Goal: Task Accomplishment & Management: Use online tool/utility

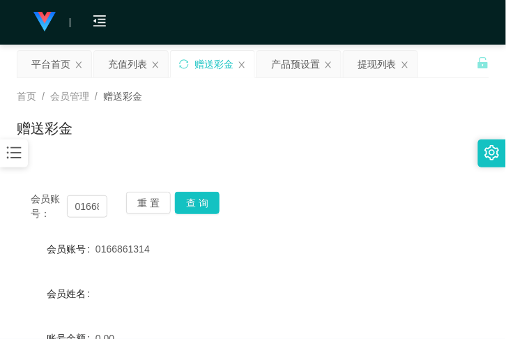
click at [26, 144] on div at bounding box center [14, 153] width 28 height 28
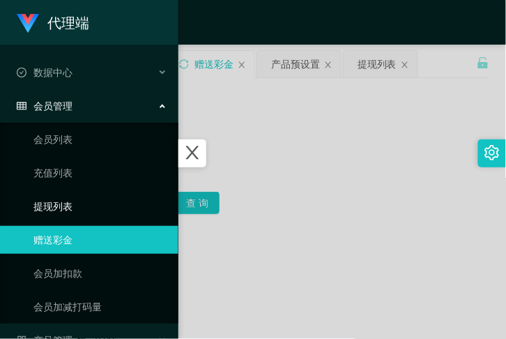
click at [70, 197] on link "提现列表" at bounding box center [100, 206] width 134 height 28
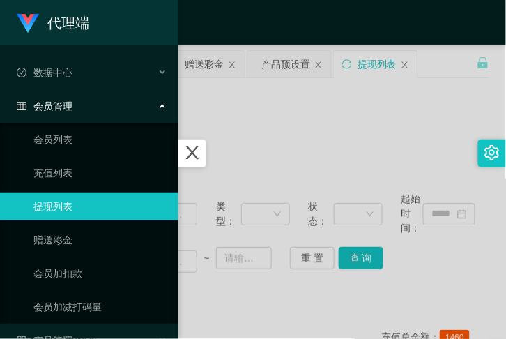
click at [271, 115] on div at bounding box center [253, 169] width 506 height 339
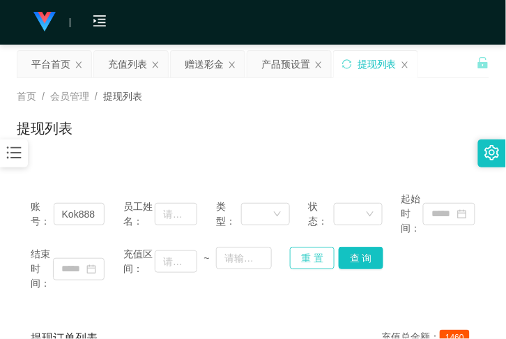
click at [319, 262] on button "重 置" at bounding box center [312, 258] width 45 height 22
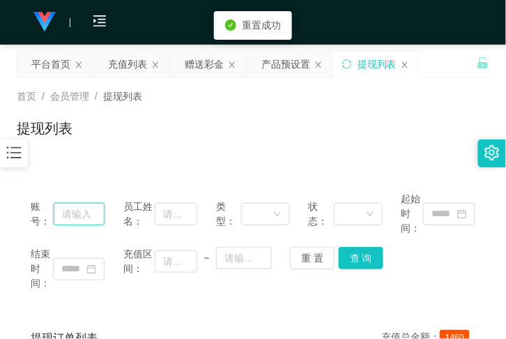
click at [96, 215] on input "text" at bounding box center [80, 214] width 52 height 22
paste input "Elvin9991"
type input "Elvin9991"
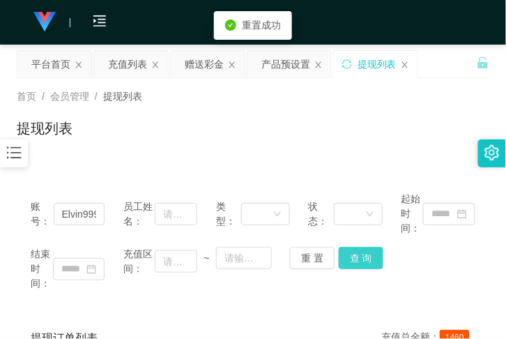
click at [352, 259] on button "查 询" at bounding box center [361, 258] width 45 height 22
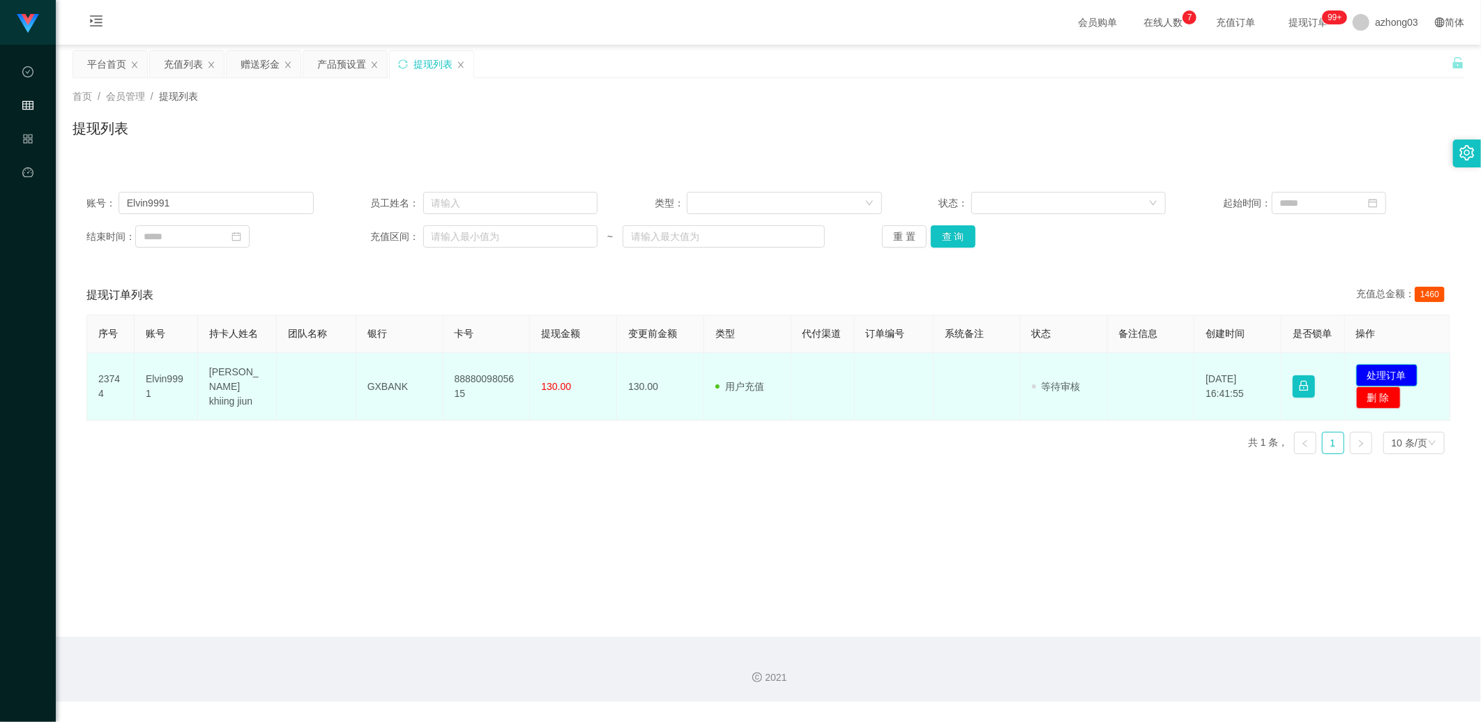
click at [506, 338] on button "处理订单" at bounding box center [1386, 375] width 61 height 22
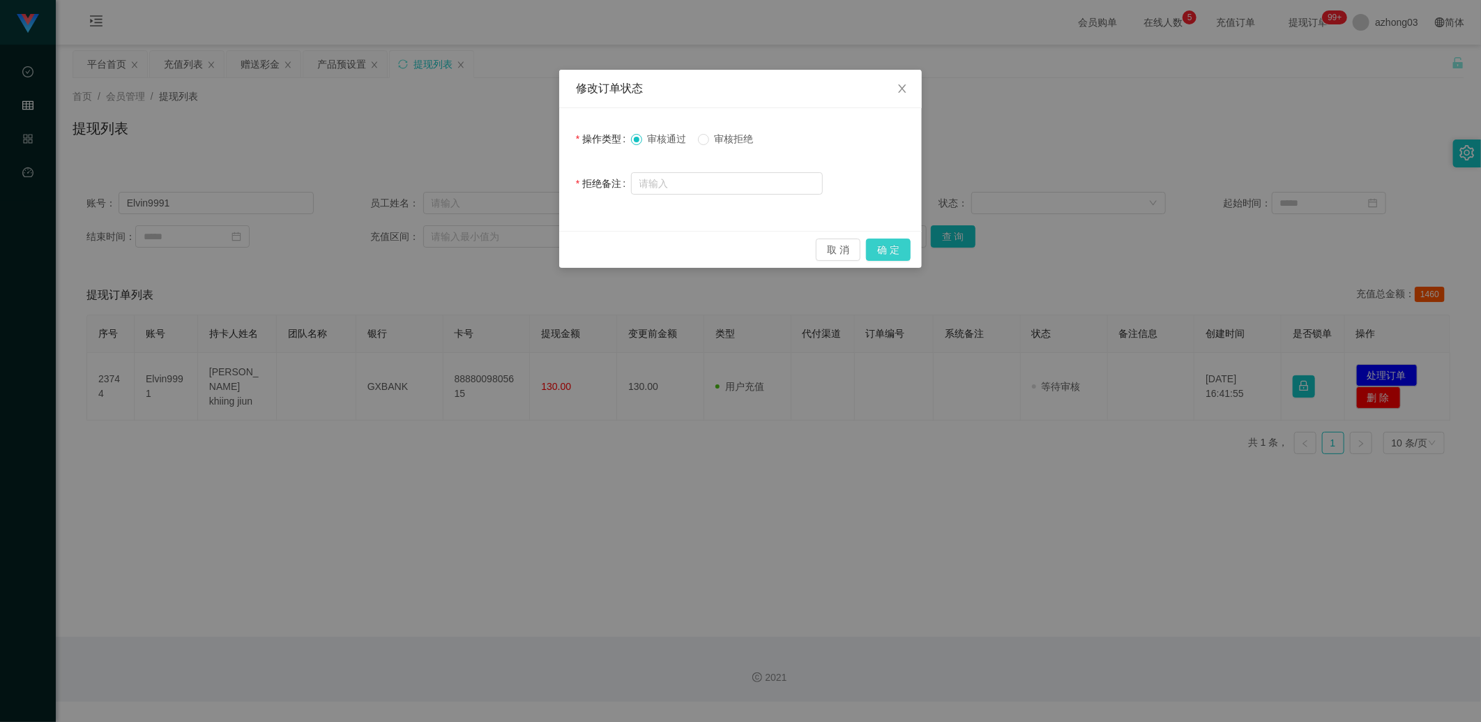
click at [506, 248] on button "确 定" at bounding box center [888, 249] width 45 height 22
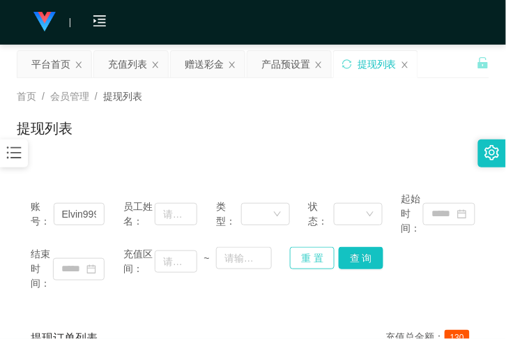
click at [318, 253] on button "重 置" at bounding box center [312, 258] width 45 height 22
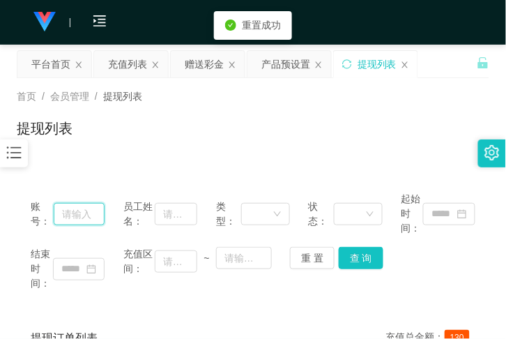
click at [89, 214] on input "text" at bounding box center [80, 214] width 52 height 22
paste input "12345678abcd"
type input "12345678abcd"
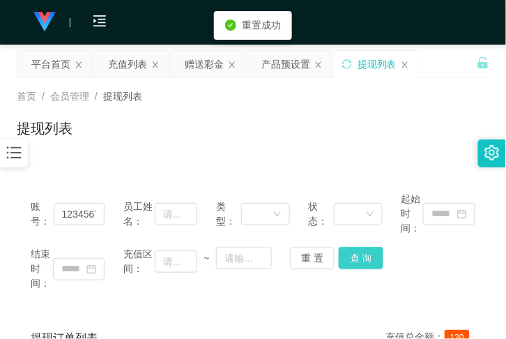
click at [352, 249] on button "查 询" at bounding box center [361, 258] width 45 height 22
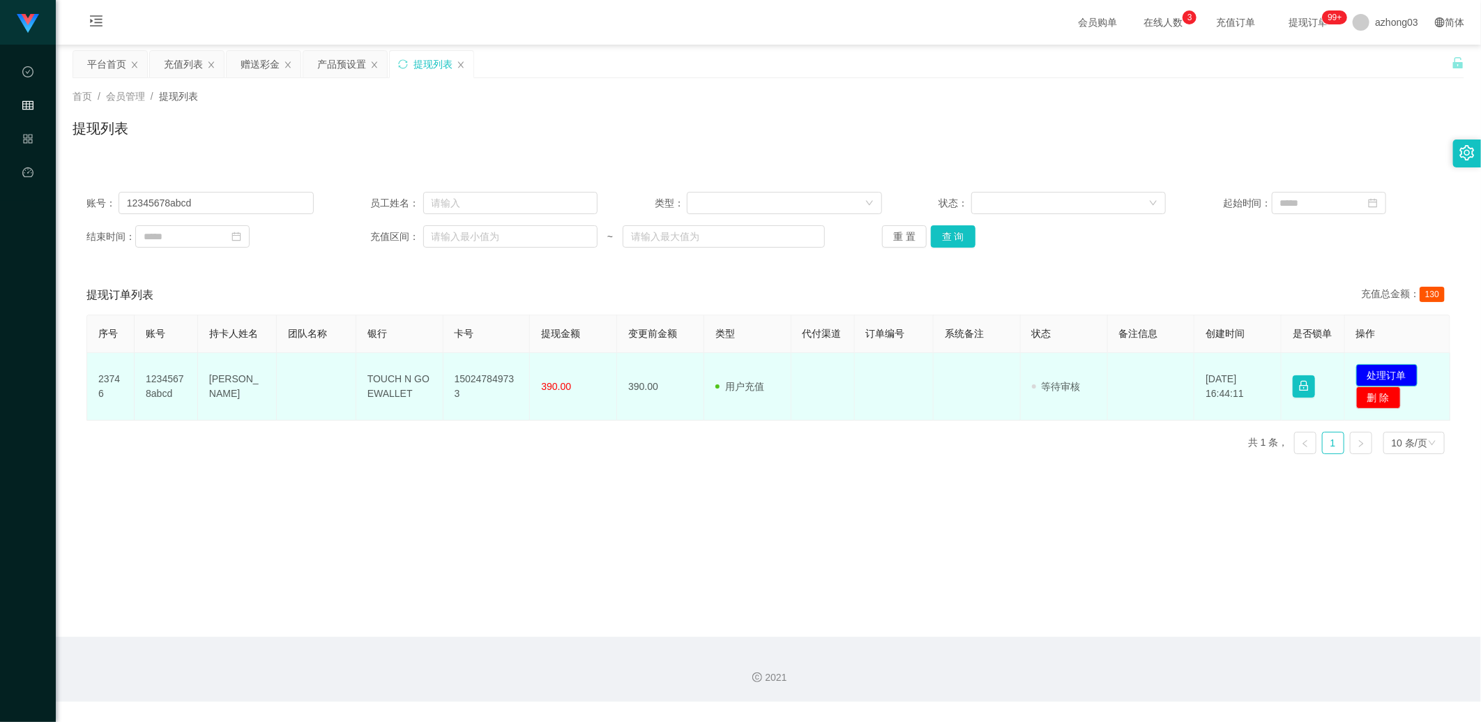
click at [506, 338] on button "处理订单" at bounding box center [1386, 375] width 61 height 22
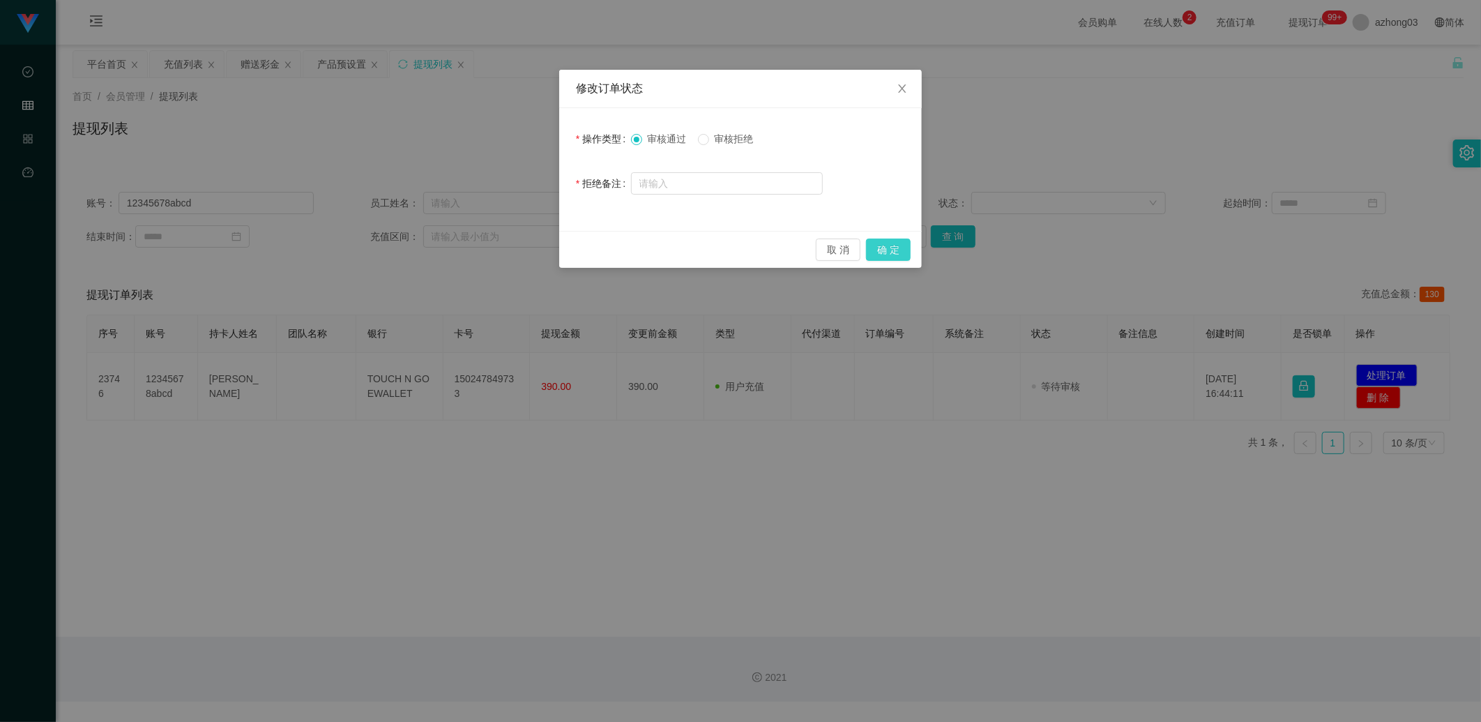
click at [506, 249] on button "确 定" at bounding box center [888, 249] width 45 height 22
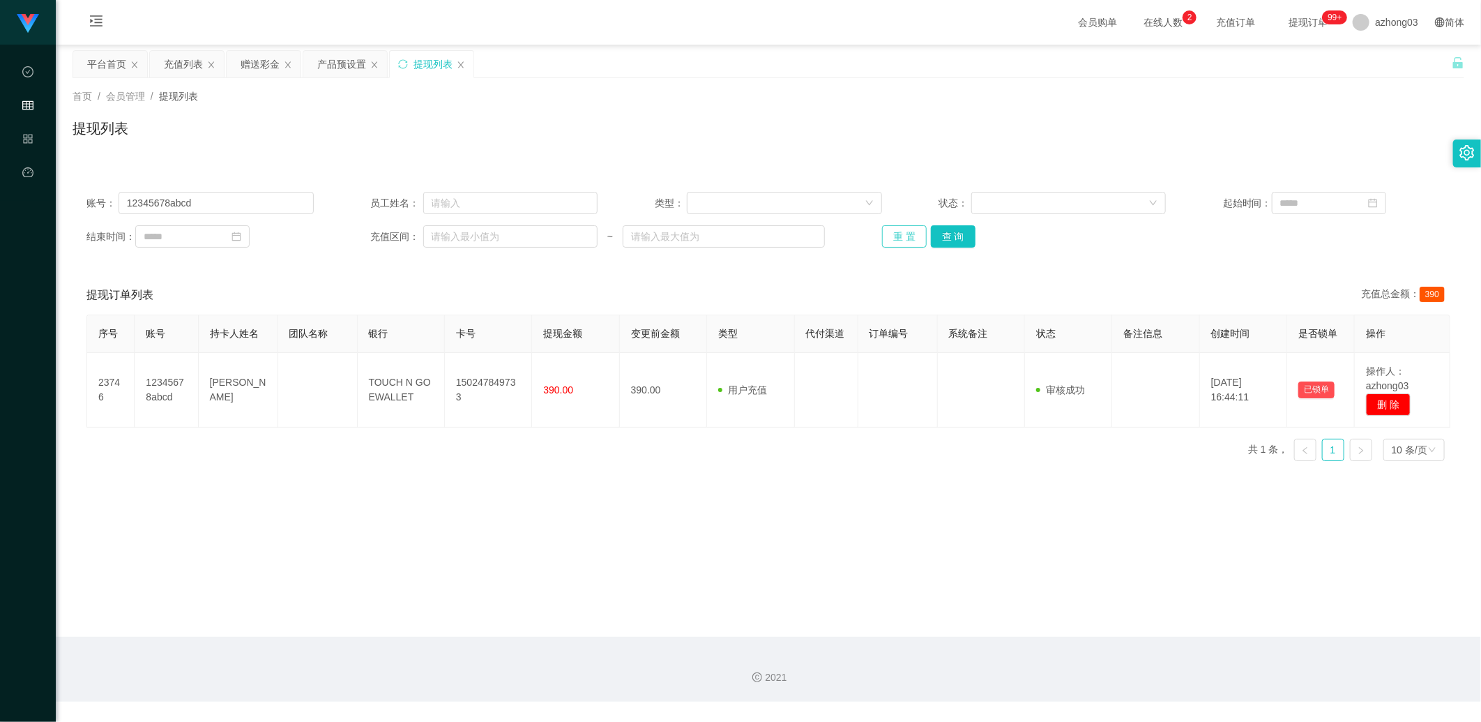
click at [506, 231] on button "重 置" at bounding box center [904, 236] width 45 height 22
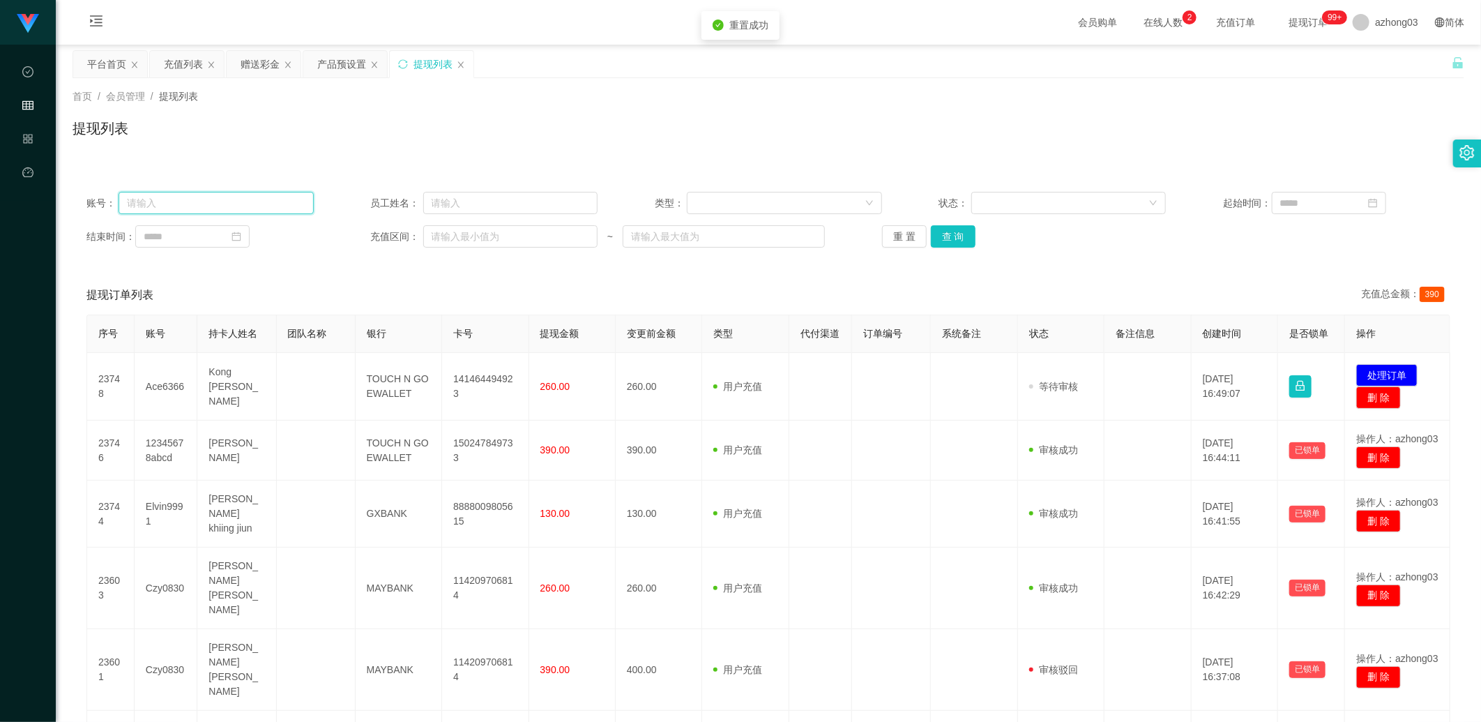
click at [273, 209] on input "text" at bounding box center [216, 203] width 195 height 22
paste input "123000"
click at [506, 239] on button "查 询" at bounding box center [953, 236] width 45 height 22
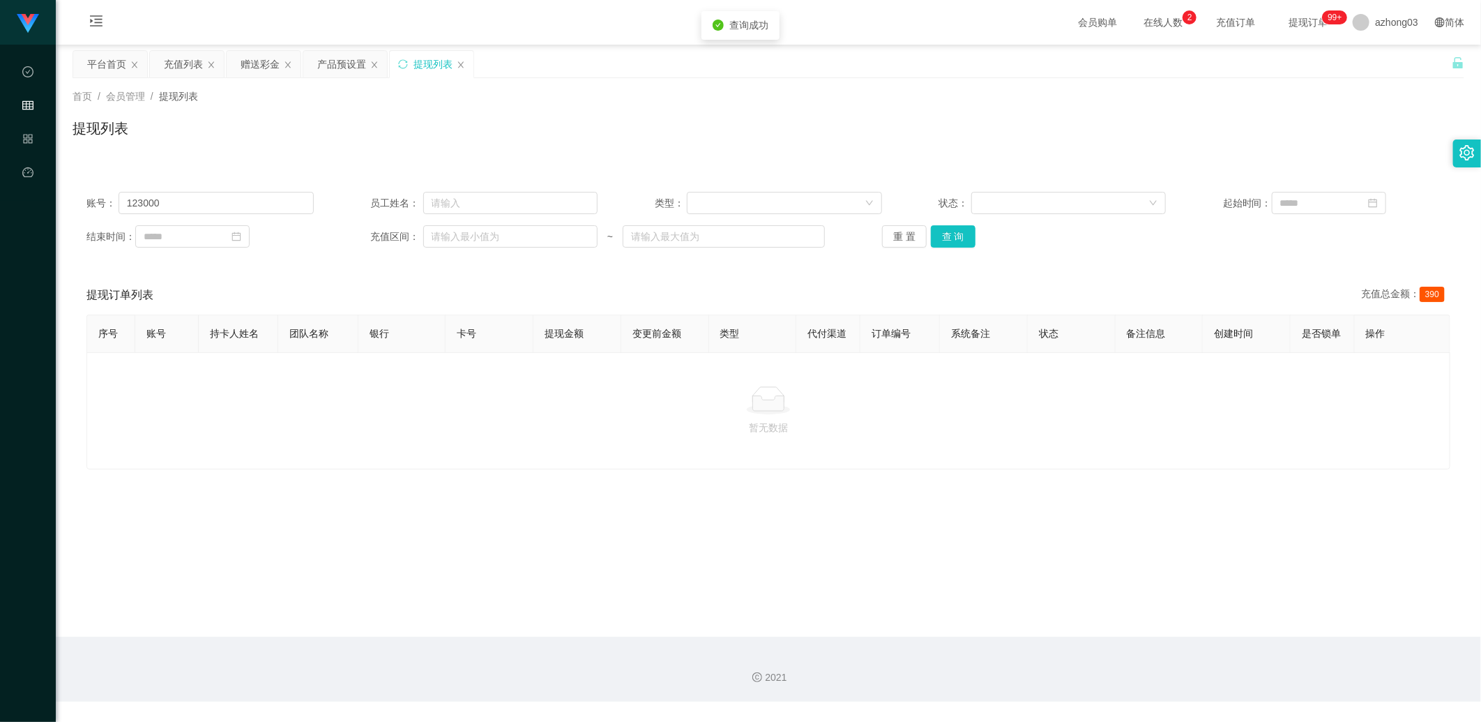
click at [506, 218] on div "账号： 123000 员工姓名： 类型： 状态： 起始时间： 结束时间： 充值区间： ~ 重 置 查 询" at bounding box center [769, 220] width 1392 height 84
drag, startPoint x: 943, startPoint y: 218, endPoint x: 950, endPoint y: 228, distance: 13.0
click at [506, 228] on button "查 询" at bounding box center [953, 236] width 45 height 22
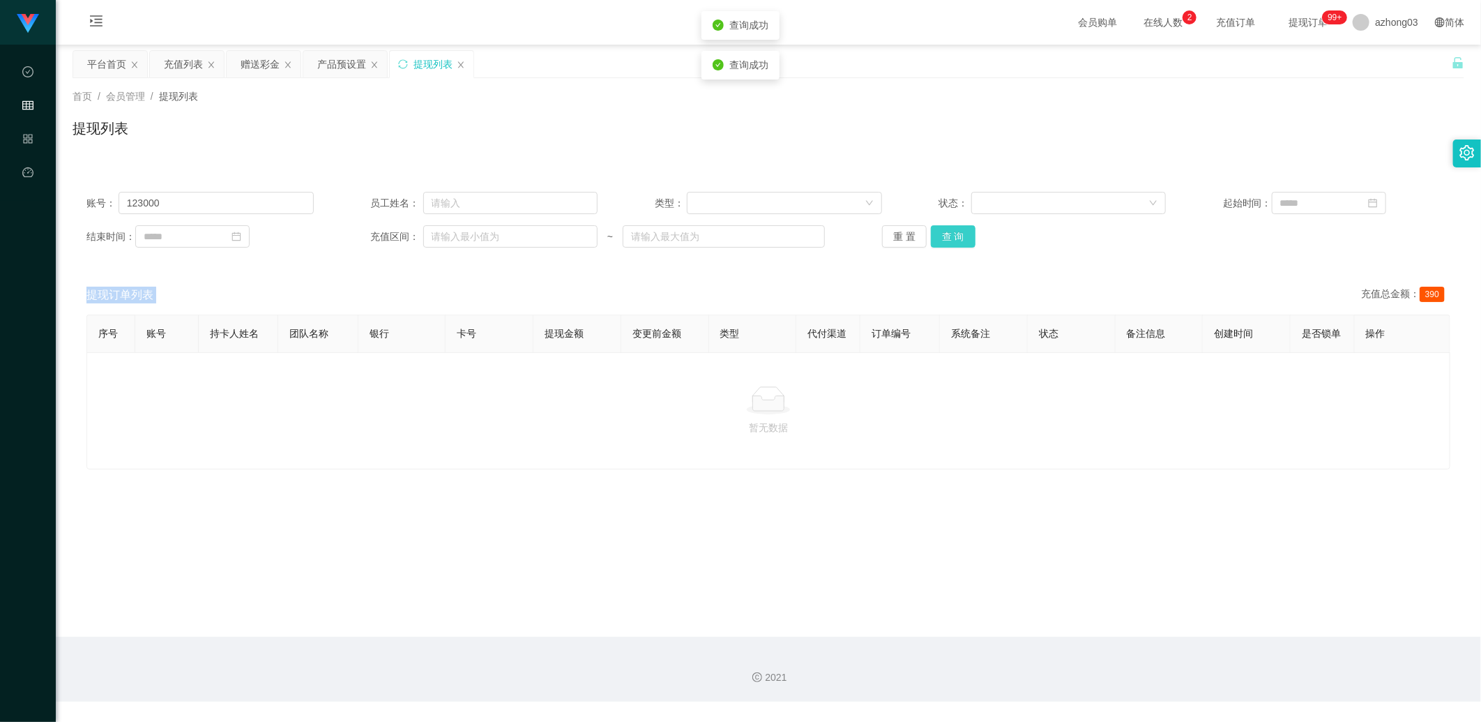
click at [506, 228] on button "查 询" at bounding box center [953, 236] width 45 height 22
click at [506, 228] on button "查 询" at bounding box center [961, 236] width 60 height 22
click at [506, 228] on div "重 置 查 询" at bounding box center [995, 236] width 227 height 22
click at [506, 228] on button "查 询" at bounding box center [953, 236] width 45 height 22
click at [506, 228] on div "重 置 查 询" at bounding box center [995, 236] width 227 height 22
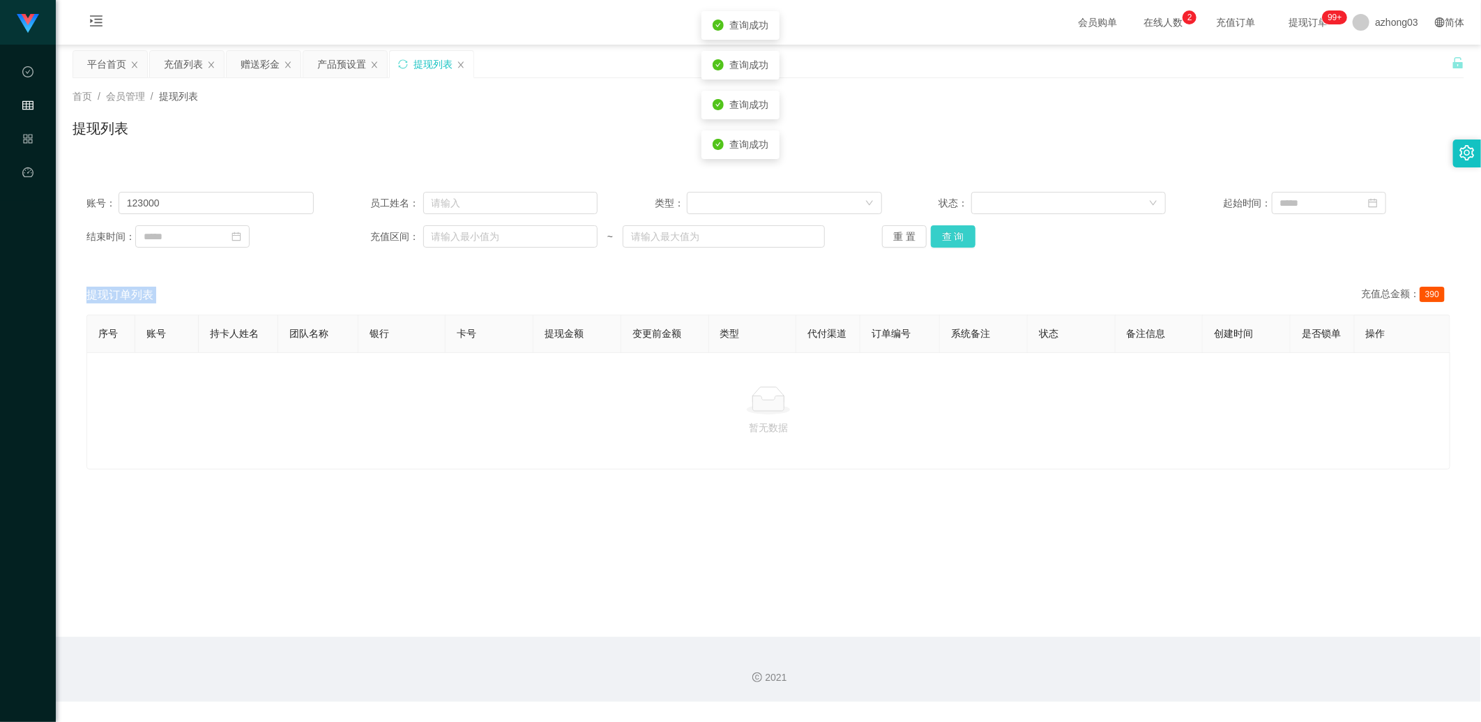
click at [506, 228] on button "查 询" at bounding box center [953, 236] width 45 height 22
click at [112, 124] on h1 "提现列表" at bounding box center [101, 128] width 56 height 21
click at [506, 243] on button "查 询" at bounding box center [953, 236] width 45 height 22
click at [506, 243] on button "查 询" at bounding box center [961, 236] width 60 height 22
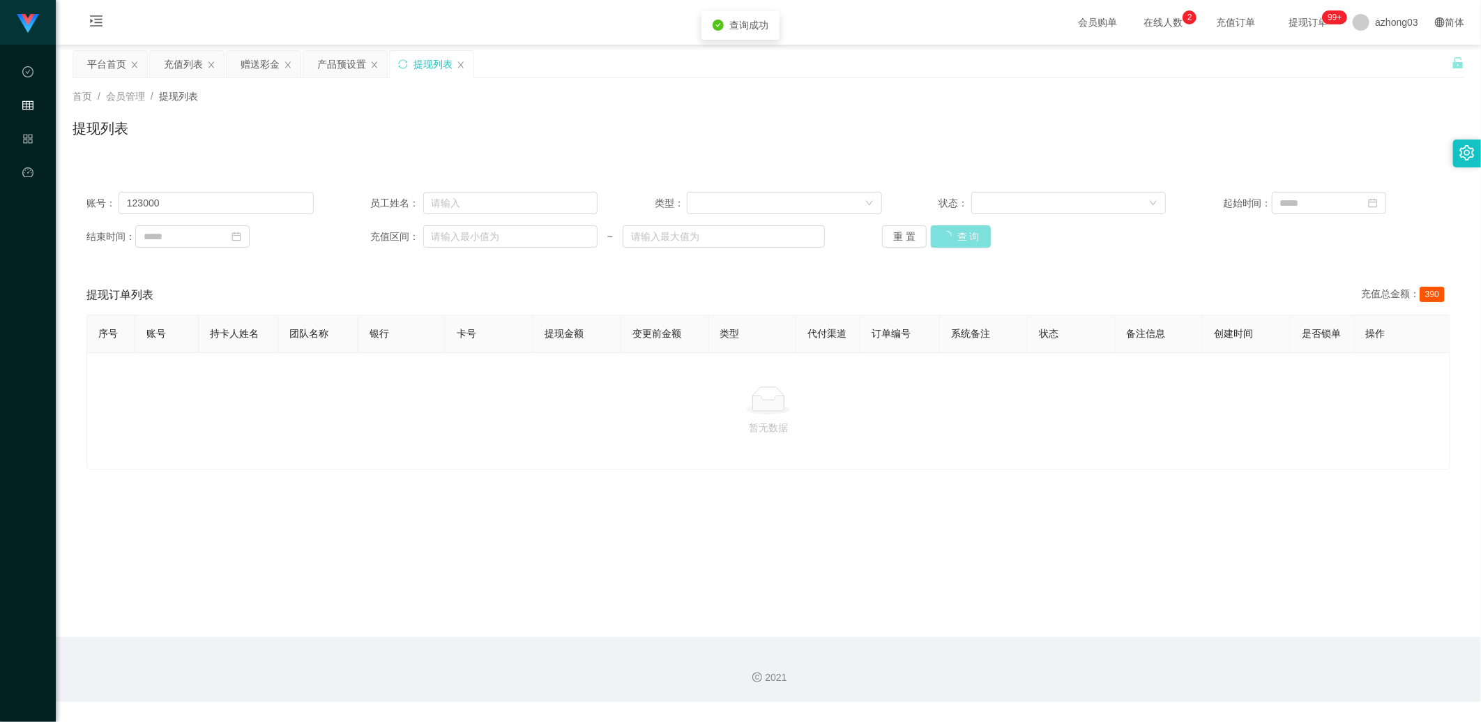
click at [506, 243] on button "查 询" at bounding box center [961, 236] width 60 height 22
click at [506, 243] on div "重 置 查 询" at bounding box center [995, 236] width 227 height 22
click at [506, 243] on button "查 询" at bounding box center [953, 236] width 45 height 22
click at [506, 243] on div "重 置 查 询" at bounding box center [995, 236] width 227 height 22
click at [213, 197] on input "123000" at bounding box center [216, 203] width 195 height 22
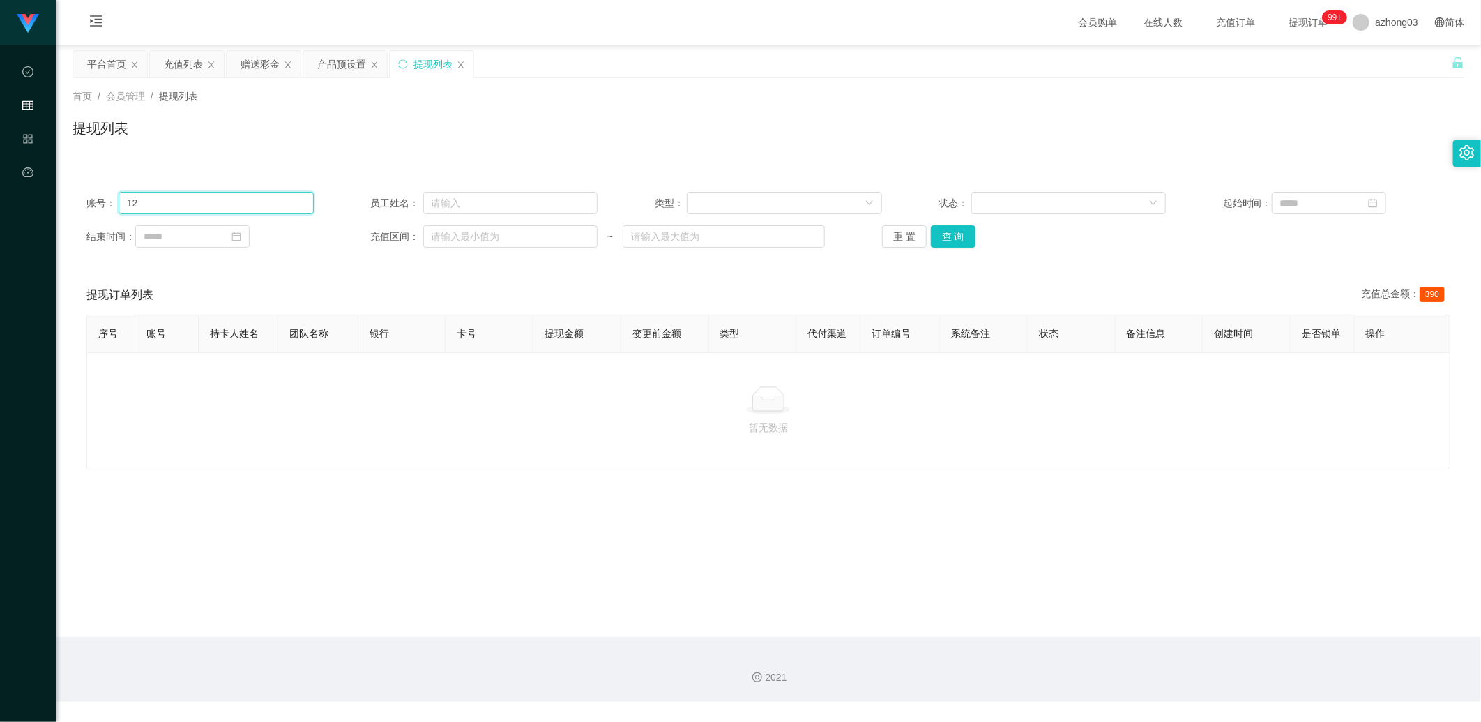
type input "1"
paste input "Ace6366"
click at [506, 232] on button "查 询" at bounding box center [953, 236] width 45 height 22
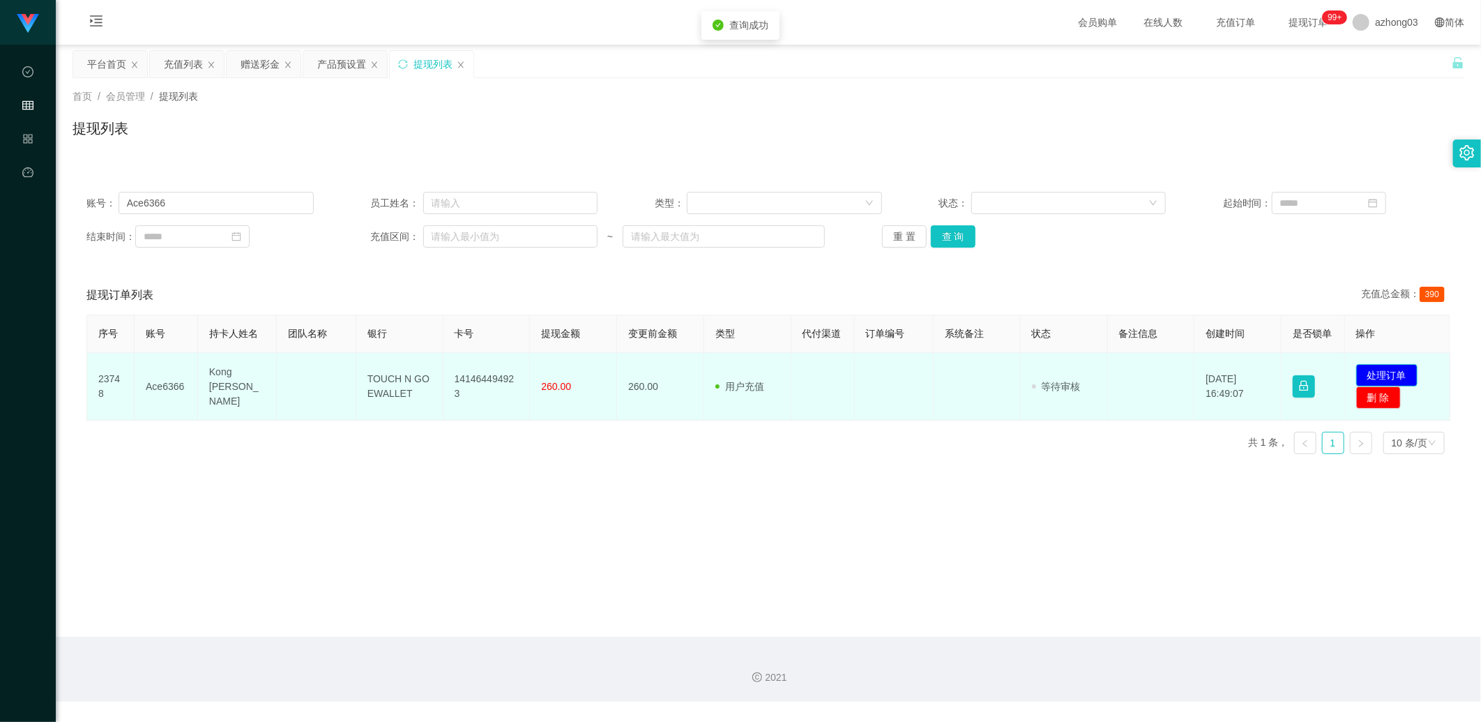
click at [506, 338] on button "处理订单" at bounding box center [1386, 375] width 61 height 22
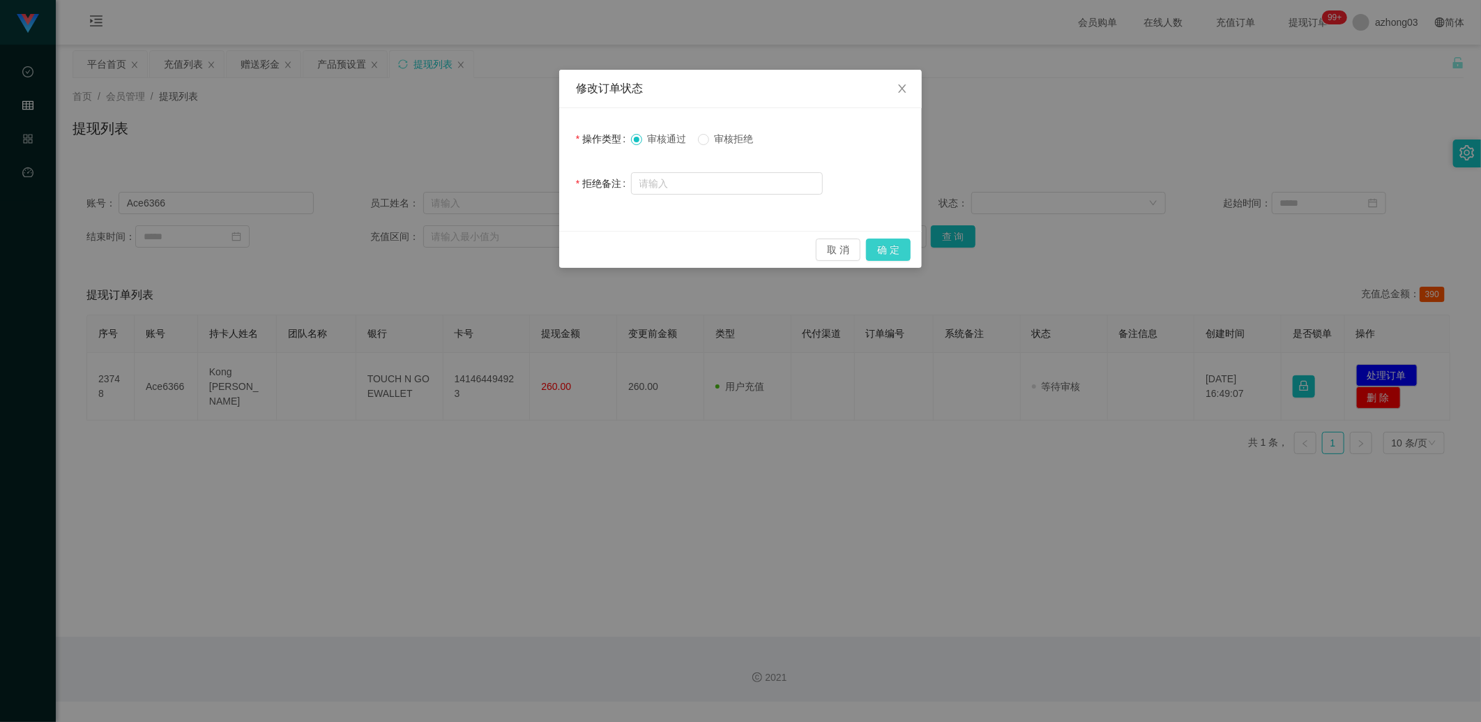
click at [506, 257] on button "确 定" at bounding box center [888, 249] width 45 height 22
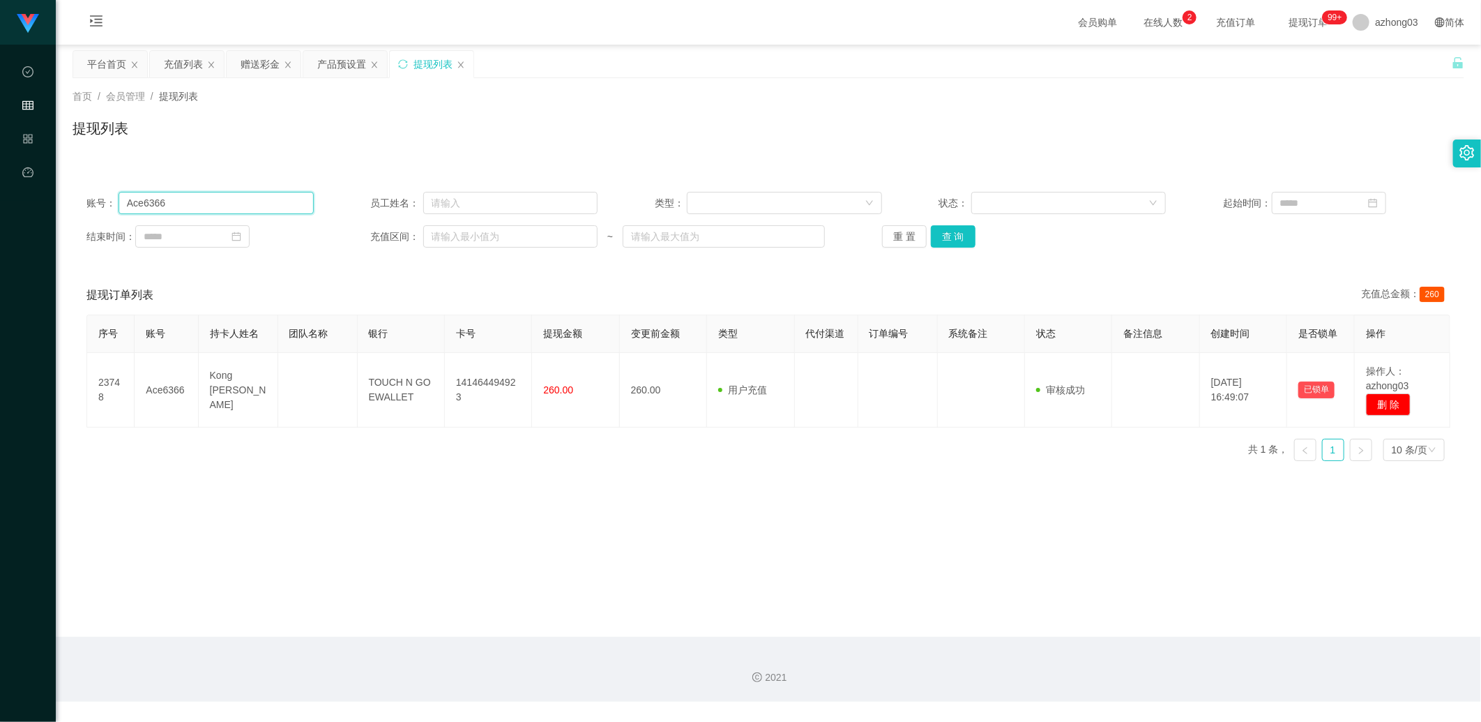
click at [275, 197] on input "Ace6366" at bounding box center [216, 203] width 195 height 22
type input "A"
paste input "123000"
type input "123000"
click at [506, 234] on button "查 询" at bounding box center [953, 236] width 45 height 22
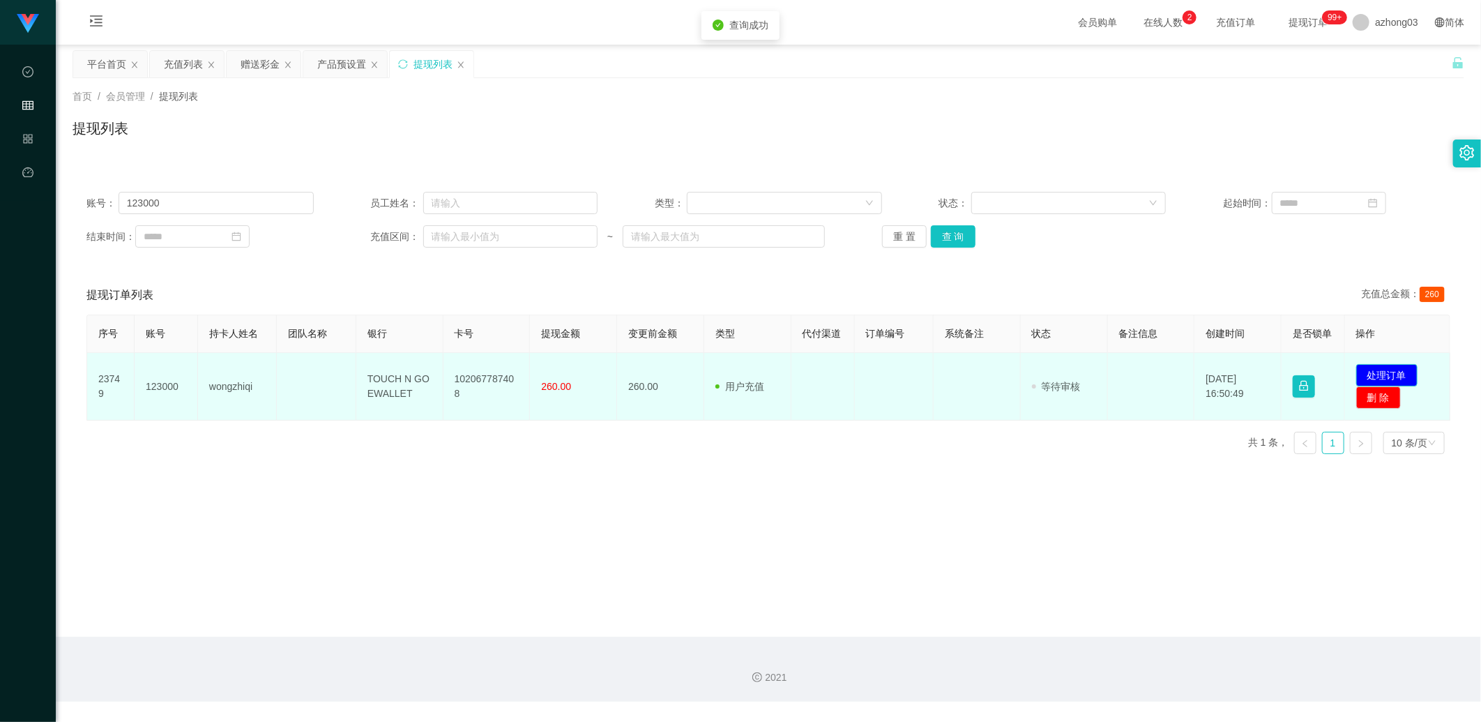
click at [506, 338] on button "处理订单" at bounding box center [1386, 375] width 61 height 22
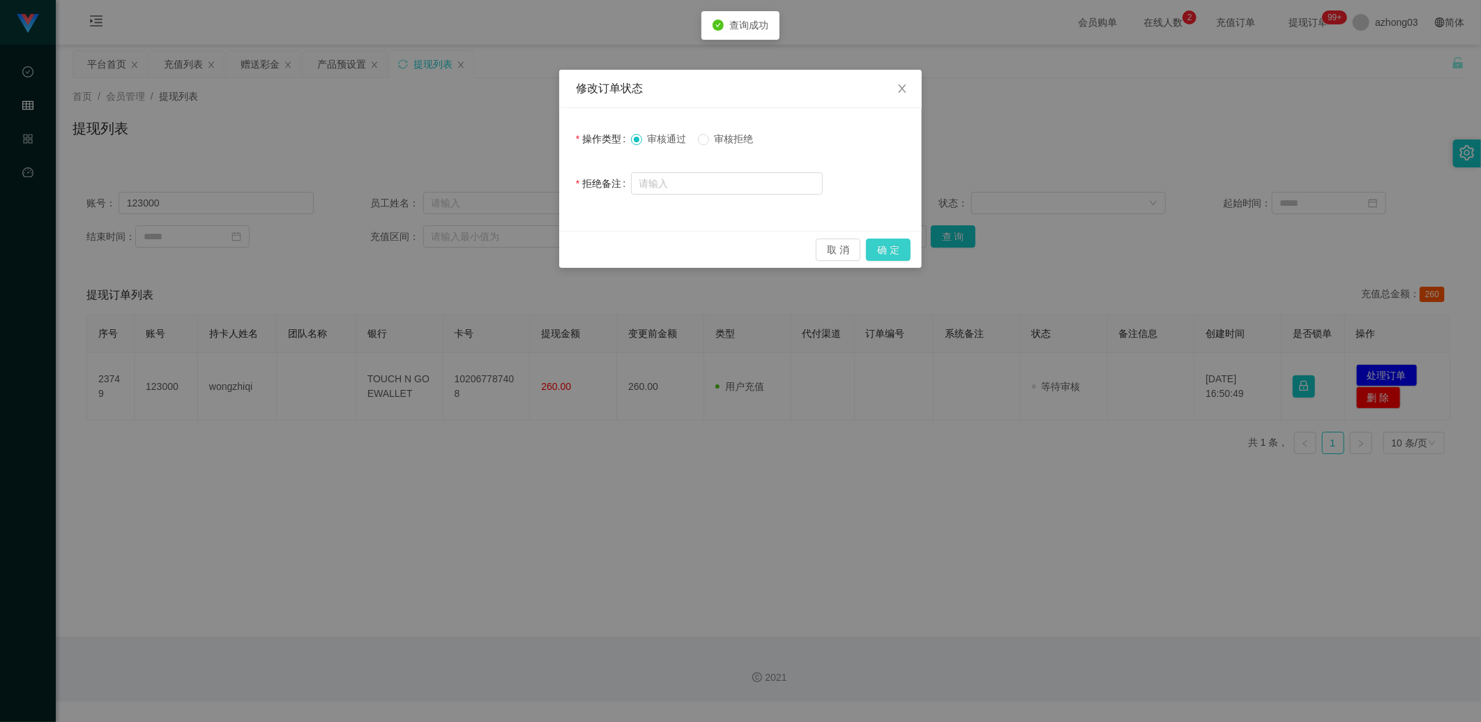
click at [506, 252] on button "确 定" at bounding box center [888, 249] width 45 height 22
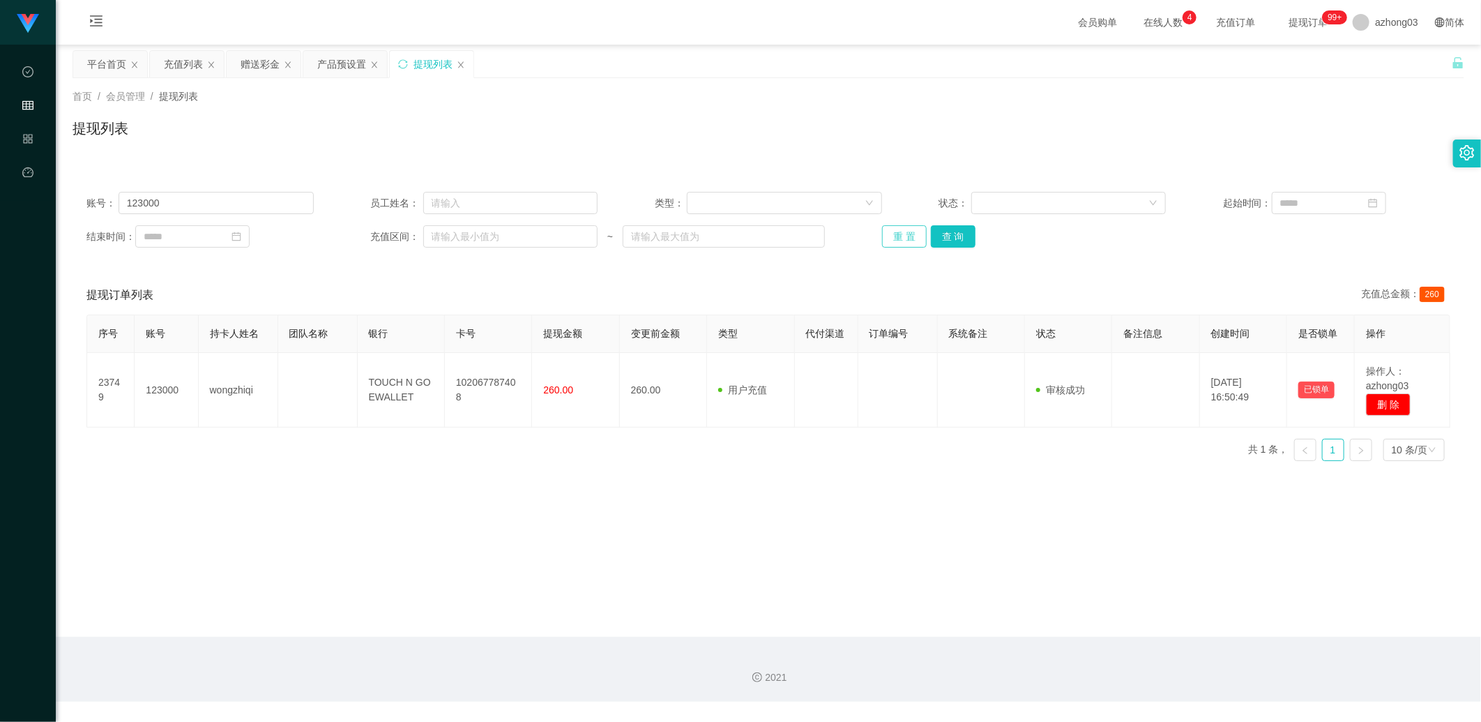
click at [506, 234] on button "重 置" at bounding box center [904, 236] width 45 height 22
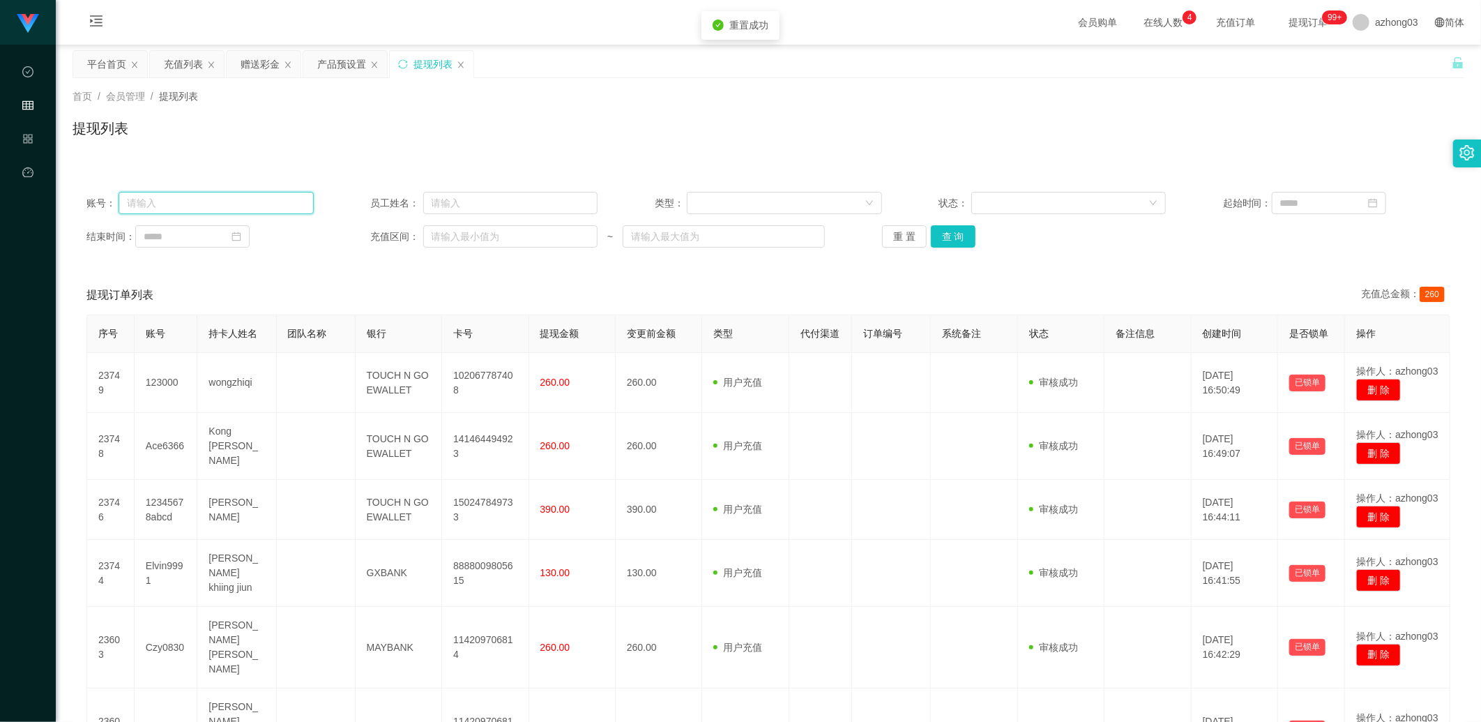
click at [239, 197] on input "text" at bounding box center [216, 203] width 195 height 22
paste input "Chloe88"
click at [506, 236] on button "查 询" at bounding box center [953, 236] width 45 height 22
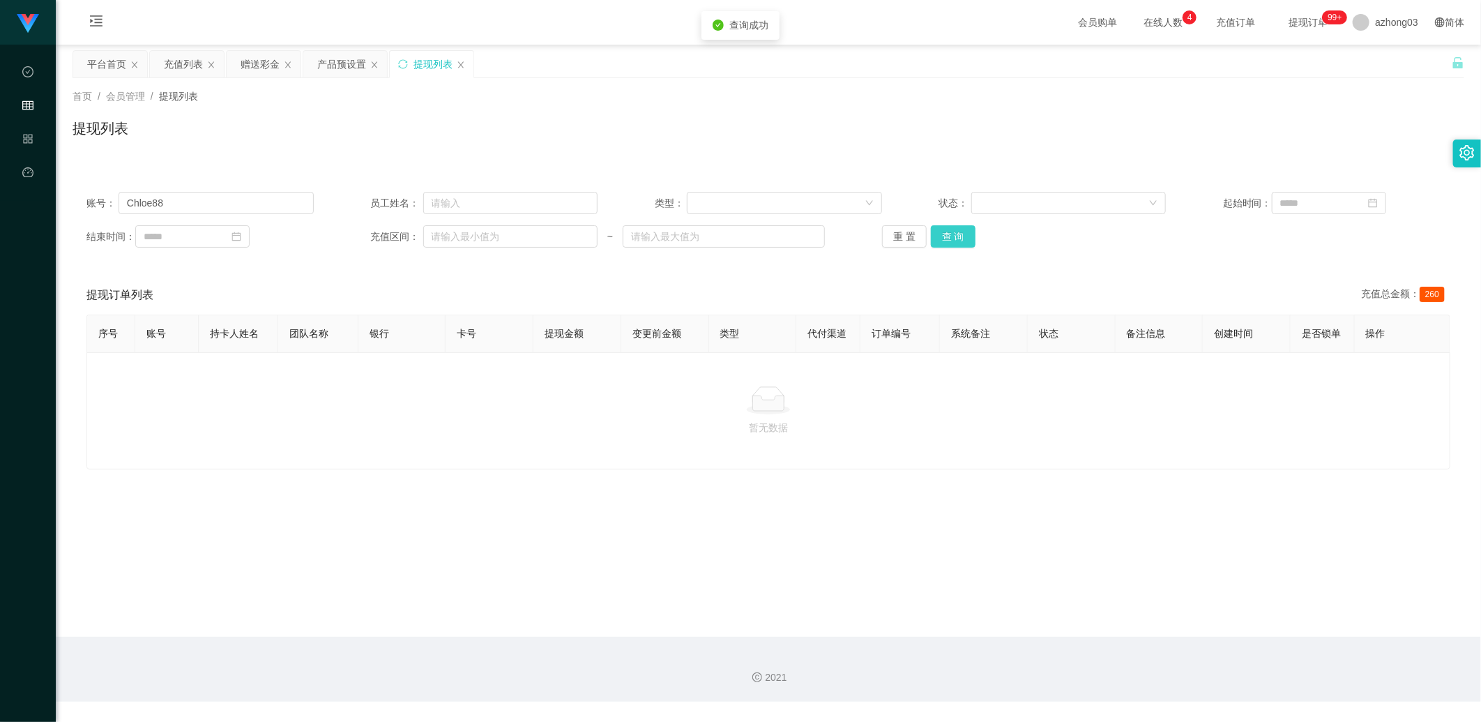
click at [506, 235] on button "查 询" at bounding box center [953, 236] width 45 height 22
click at [506, 235] on div "重 置 查 询" at bounding box center [995, 236] width 227 height 22
click at [506, 235] on button "查 询" at bounding box center [953, 236] width 45 height 22
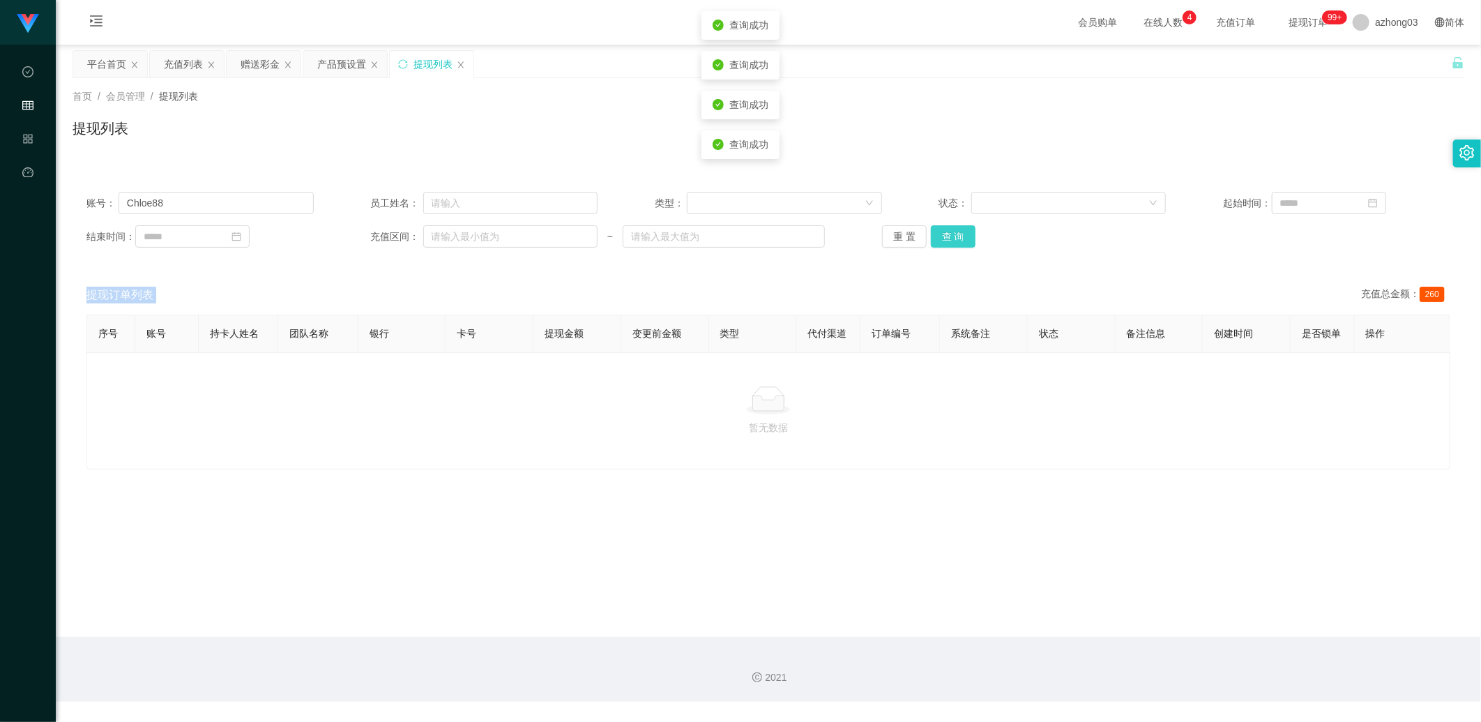
click at [506, 235] on div "重 置 查 询" at bounding box center [995, 236] width 227 height 22
click at [506, 234] on button "查 询" at bounding box center [953, 236] width 45 height 22
click at [506, 234] on div "重 置 查 询" at bounding box center [995, 236] width 227 height 22
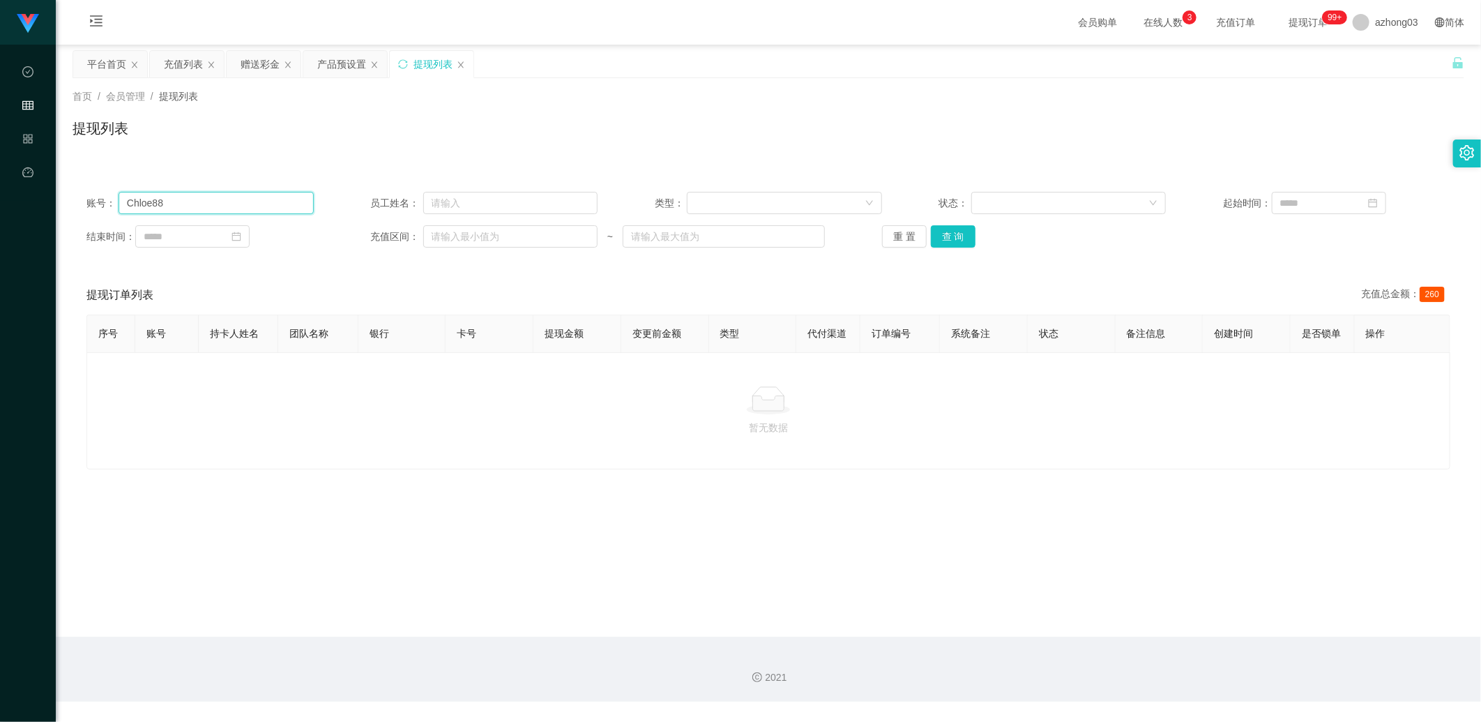
click at [264, 211] on input "Chloe88" at bounding box center [216, 203] width 195 height 22
type input "C"
paste input "Chloe88"
type input "Chloe88"
click at [506, 241] on button "查 询" at bounding box center [953, 236] width 45 height 22
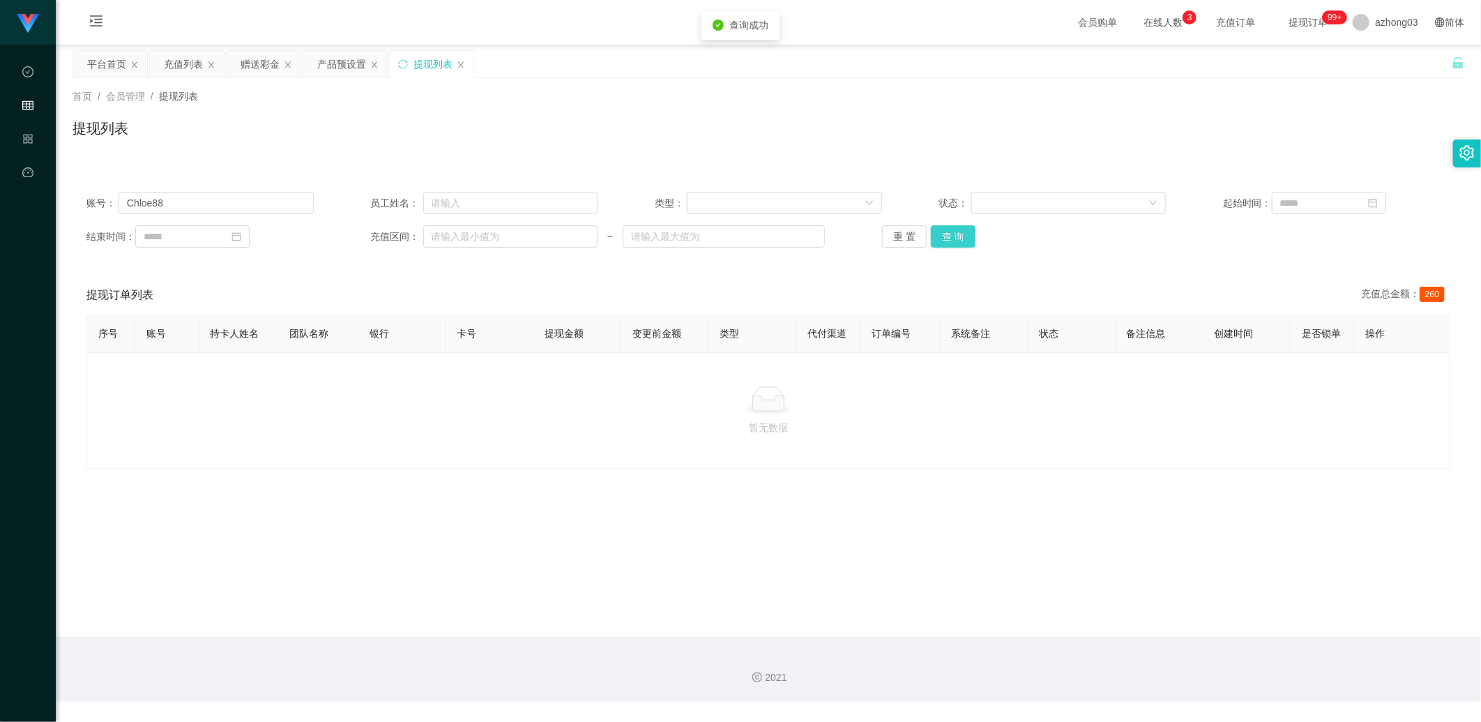
click at [506, 241] on button "查 询" at bounding box center [953, 236] width 45 height 22
click at [506, 241] on button "查 询" at bounding box center [961, 236] width 60 height 22
click at [506, 241] on div "重 置 查 询" at bounding box center [995, 236] width 227 height 22
click at [506, 241] on button "查 询" at bounding box center [953, 236] width 45 height 22
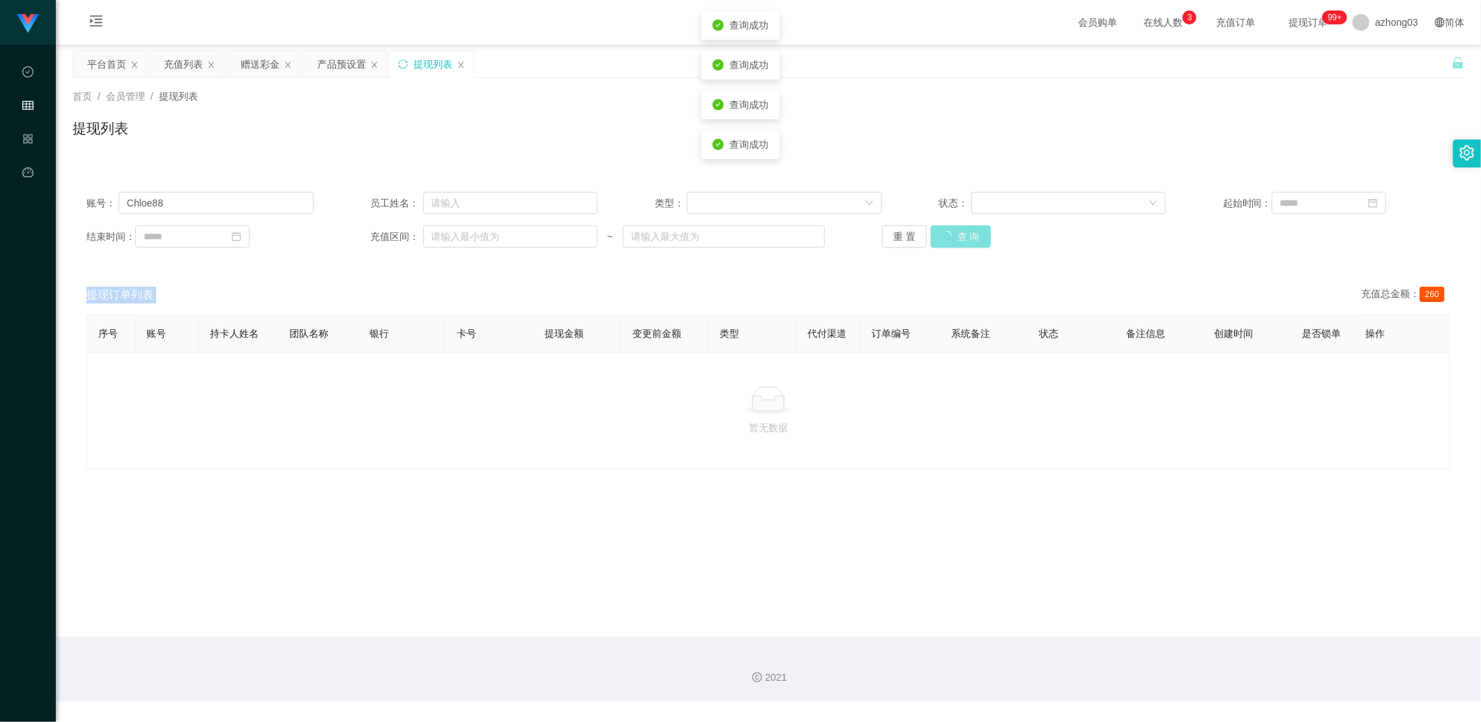
click at [506, 241] on div "重 置 查 询" at bounding box center [995, 236] width 227 height 22
click at [506, 241] on button "查 询" at bounding box center [953, 236] width 45 height 22
click at [506, 241] on div "重 置 查 询" at bounding box center [995, 236] width 227 height 22
drag, startPoint x: 938, startPoint y: 241, endPoint x: 929, endPoint y: 241, distance: 9.1
click at [506, 241] on button "查 询" at bounding box center [953, 236] width 45 height 22
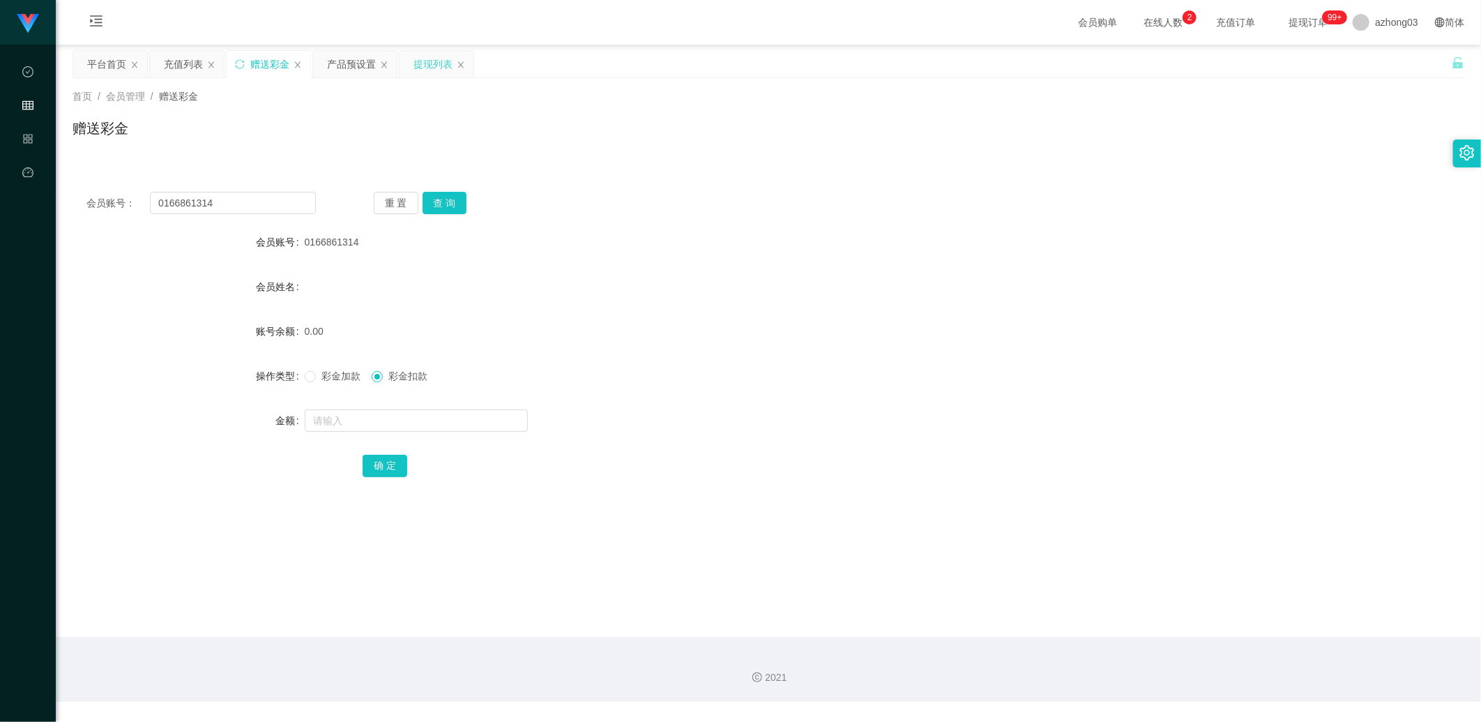
click at [422, 61] on div "提现列表" at bounding box center [433, 64] width 39 height 26
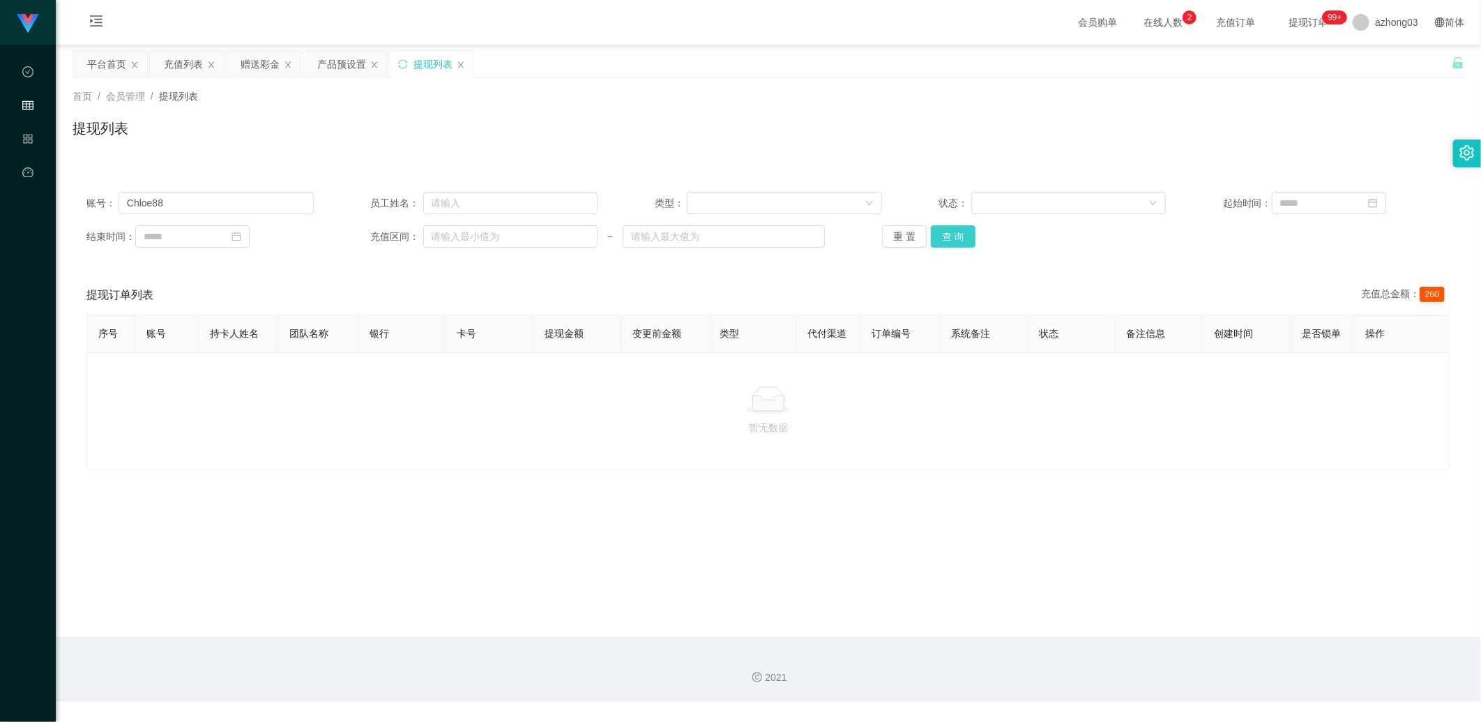
click at [506, 241] on button "查 询" at bounding box center [953, 236] width 45 height 22
click at [506, 241] on div "重 置 查 询" at bounding box center [995, 236] width 227 height 22
click at [506, 241] on button "查 询" at bounding box center [953, 236] width 45 height 22
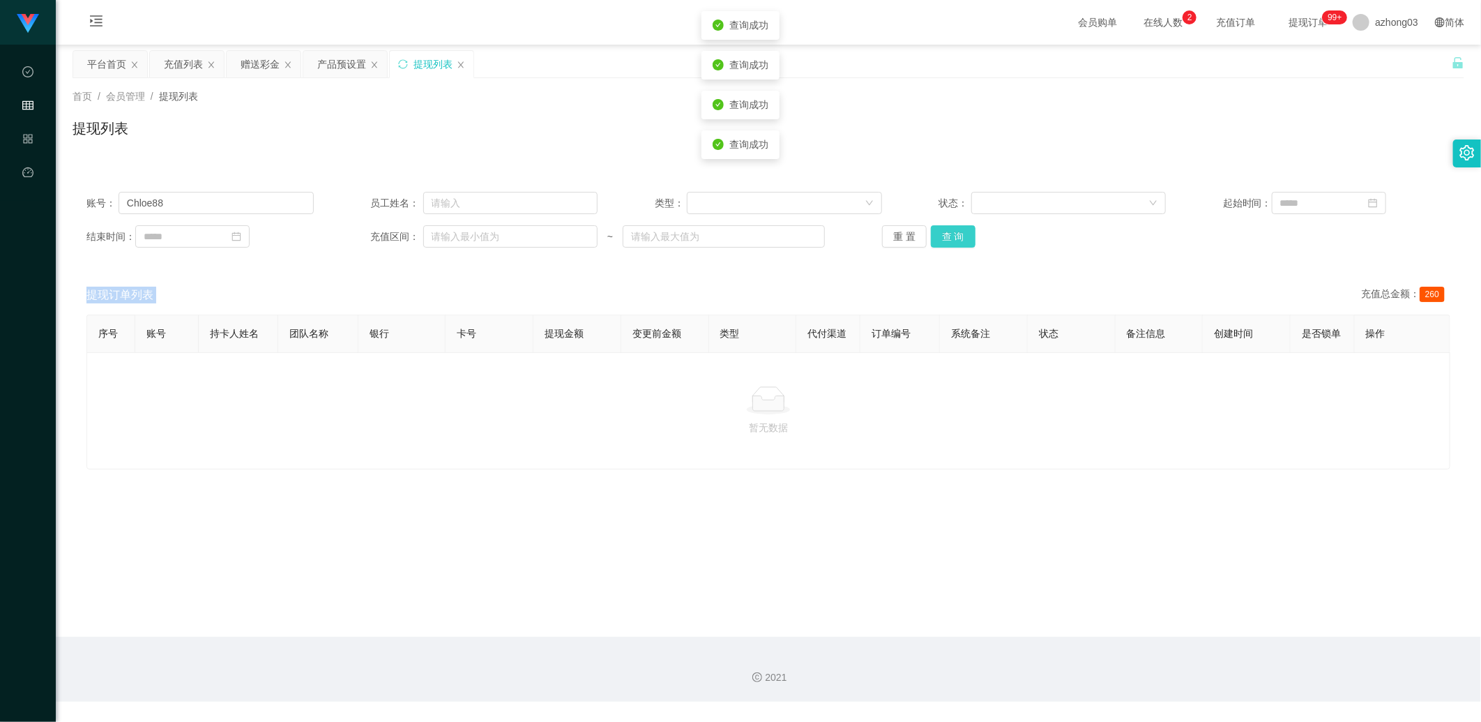
click at [506, 241] on button "查 询" at bounding box center [953, 236] width 45 height 22
drag, startPoint x: 957, startPoint y: 241, endPoint x: 1076, endPoint y: 182, distance: 132.5
click at [506, 242] on button "查 询" at bounding box center [953, 236] width 45 height 22
click at [506, 245] on button "查 询" at bounding box center [953, 236] width 45 height 22
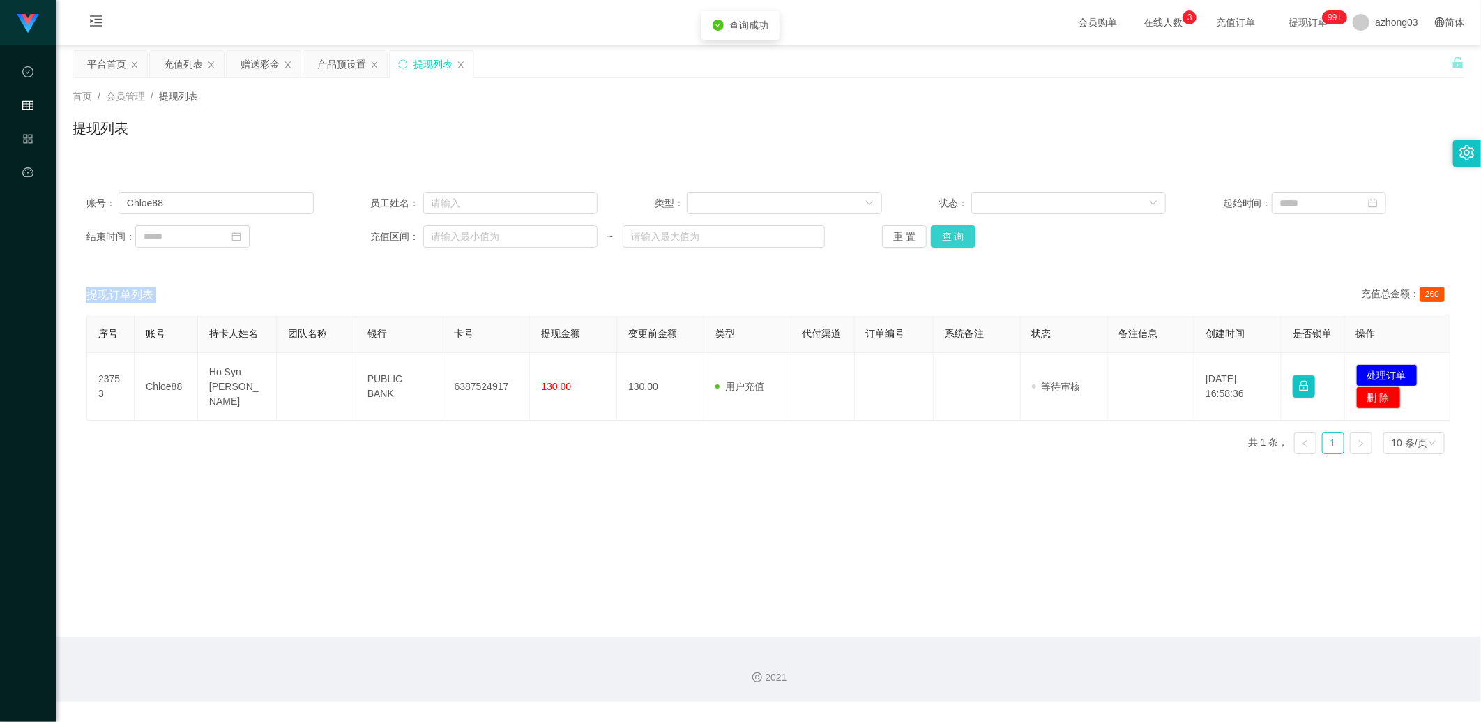
click at [506, 245] on div "重 置 查 询" at bounding box center [995, 236] width 227 height 22
click at [506, 245] on button "查 询" at bounding box center [953, 236] width 45 height 22
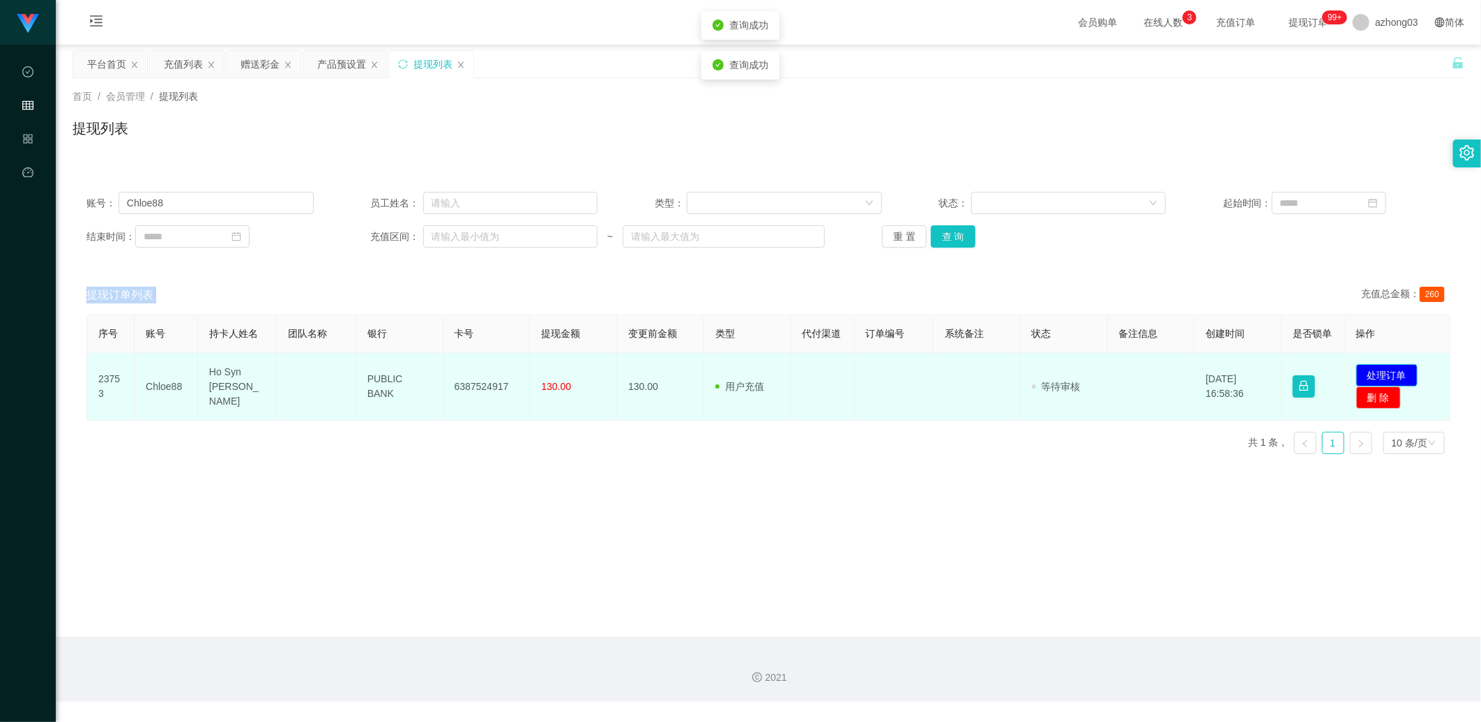
click at [506, 338] on button "处理订单" at bounding box center [1386, 375] width 61 height 22
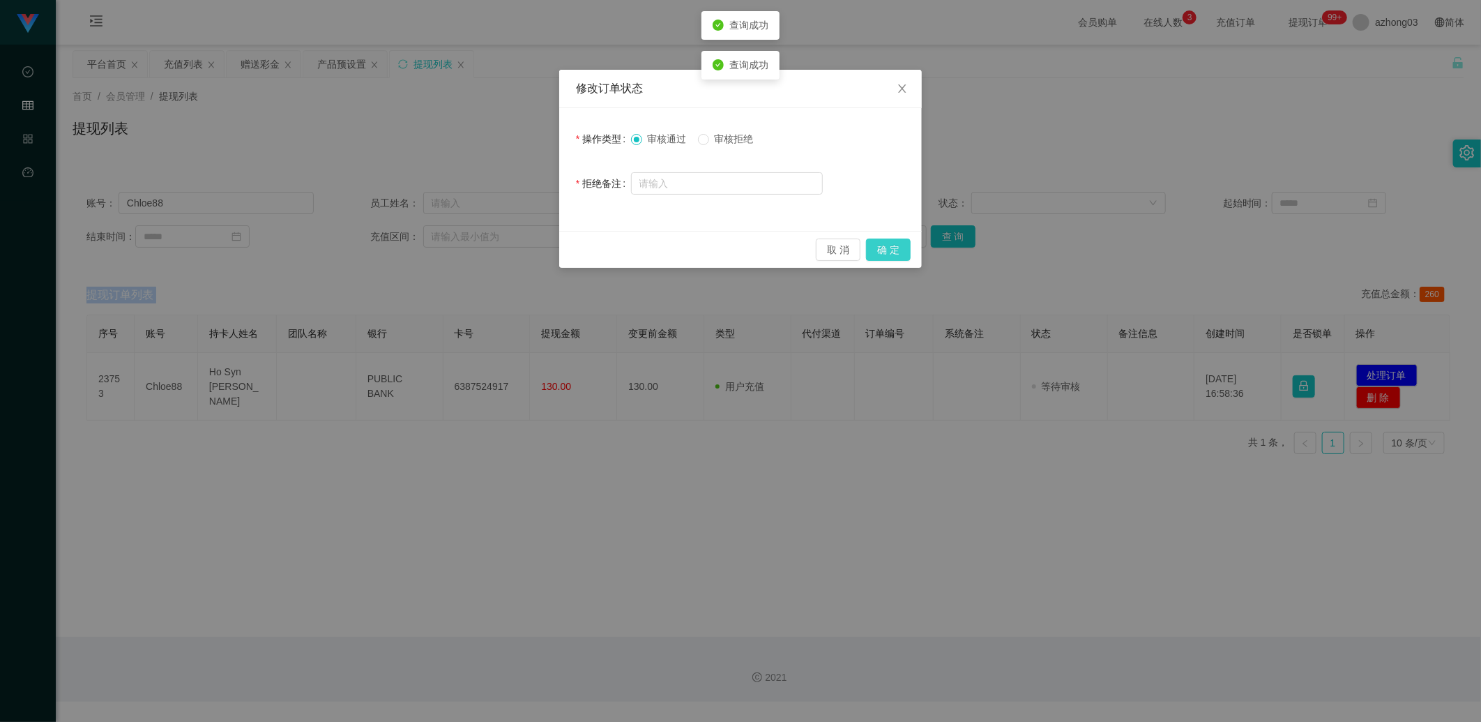
click at [506, 250] on button "确 定" at bounding box center [888, 249] width 45 height 22
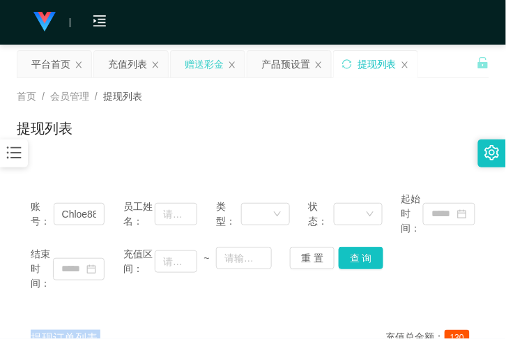
click at [206, 65] on div "赠送彩金" at bounding box center [204, 64] width 39 height 26
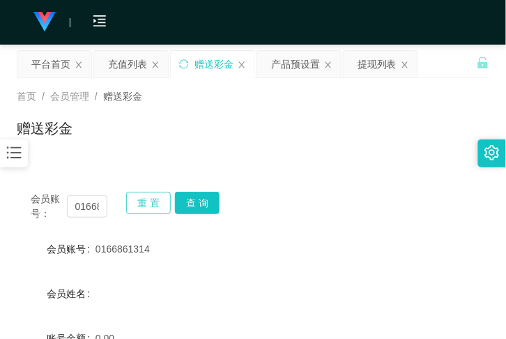
click at [148, 196] on button "重 置" at bounding box center [148, 203] width 45 height 22
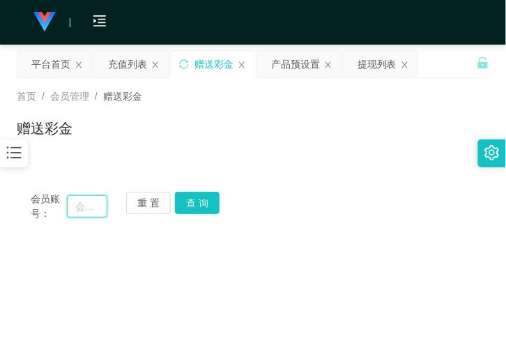
click at [99, 203] on input "text" at bounding box center [87, 206] width 40 height 22
paste input "0166861314"
type input "0166861314"
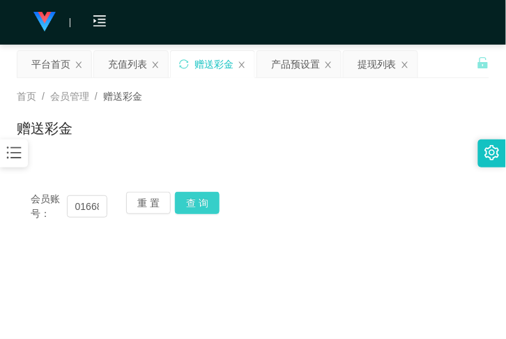
click at [181, 208] on button "查 询" at bounding box center [197, 203] width 45 height 22
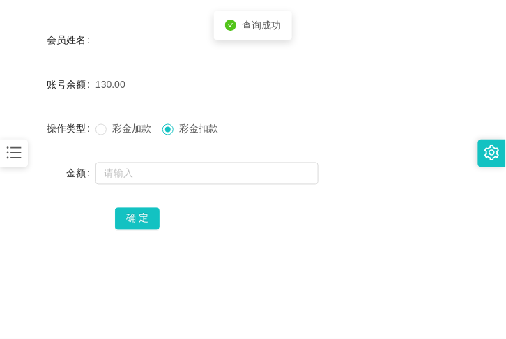
scroll to position [255, 0]
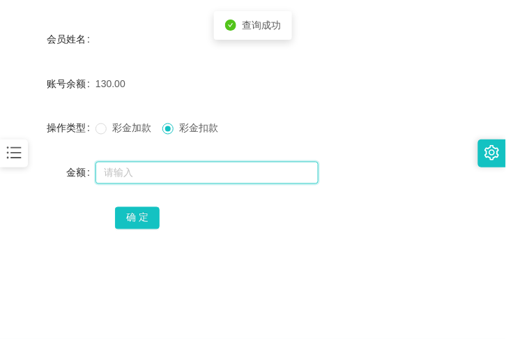
click at [171, 177] on input "text" at bounding box center [207, 173] width 223 height 22
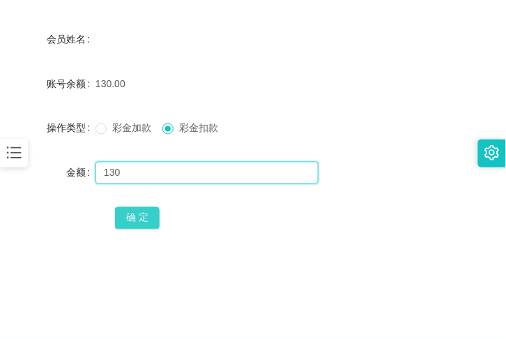
type input "130"
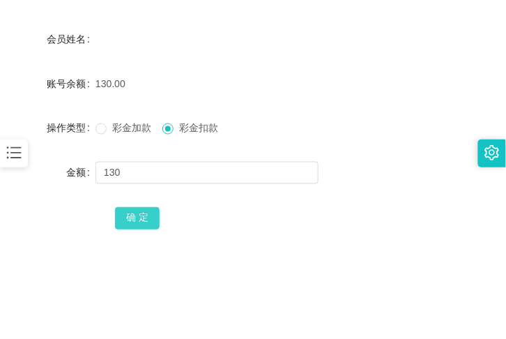
click at [123, 217] on button "确 定" at bounding box center [137, 218] width 45 height 22
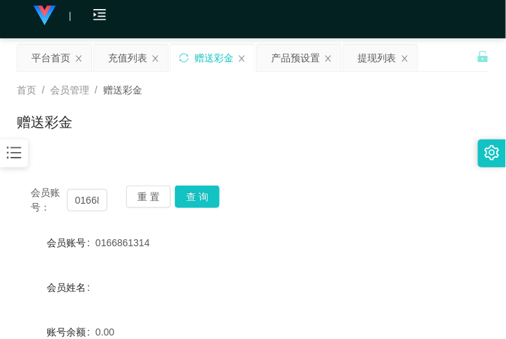
scroll to position [0, 0]
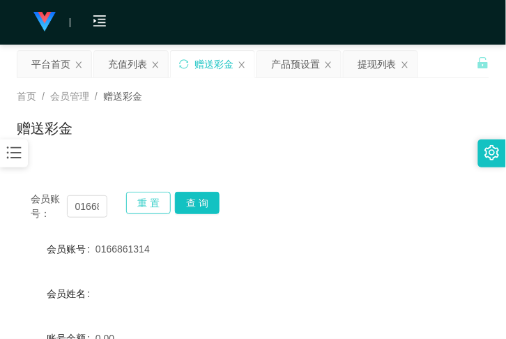
click at [142, 204] on button "重 置" at bounding box center [148, 203] width 45 height 22
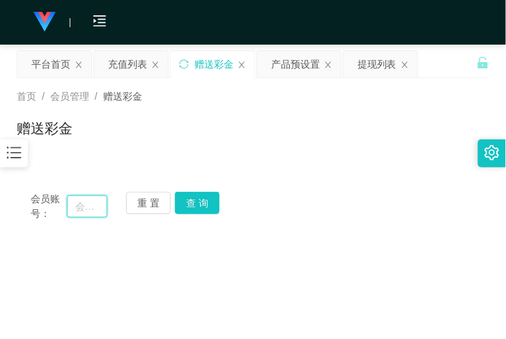
click at [91, 206] on input "text" at bounding box center [87, 206] width 40 height 22
paste input "Thian"
type input "Thian"
click at [205, 204] on button "查 询" at bounding box center [197, 203] width 45 height 22
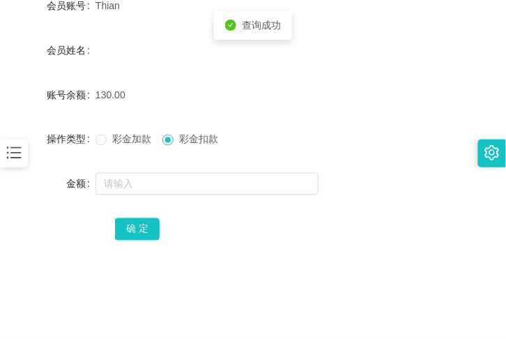
scroll to position [255, 0]
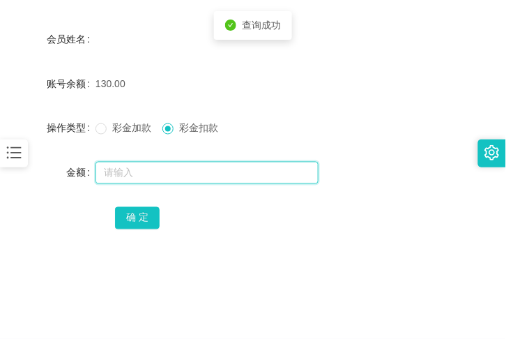
click at [166, 175] on input "text" at bounding box center [207, 173] width 223 height 22
type input "130"
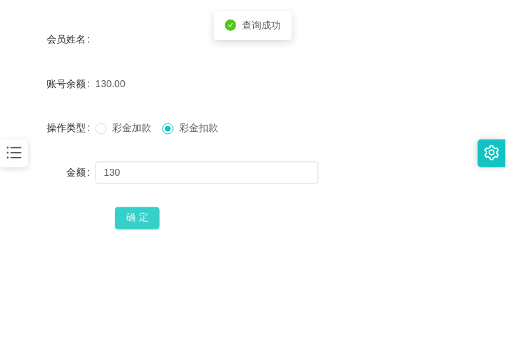
click at [154, 214] on button "确 定" at bounding box center [137, 218] width 45 height 22
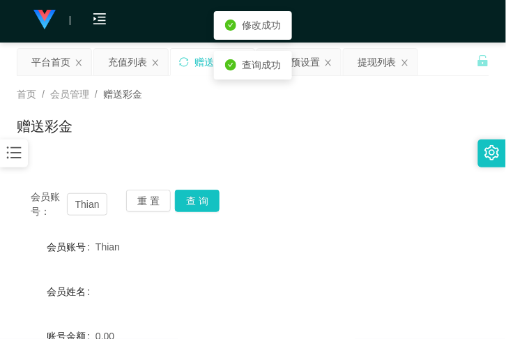
scroll to position [0, 0]
